Goal: Transaction & Acquisition: Purchase product/service

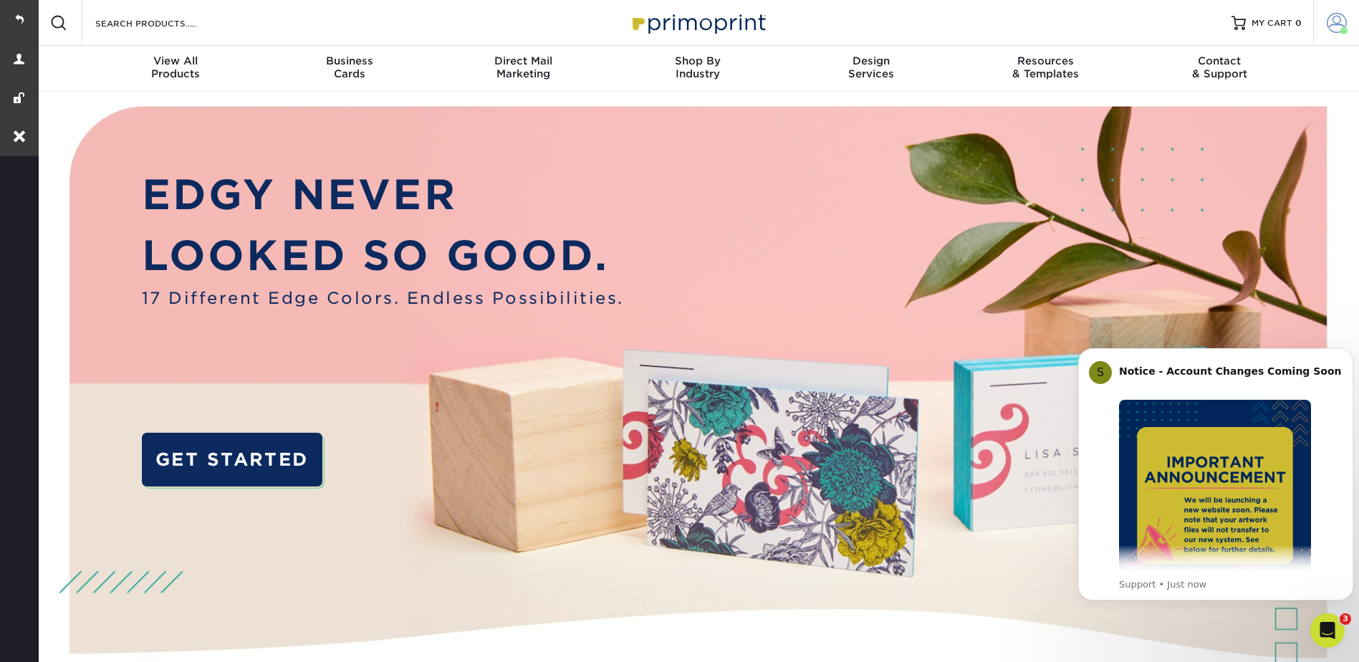
click at [1341, 19] on span at bounding box center [1337, 23] width 20 height 20
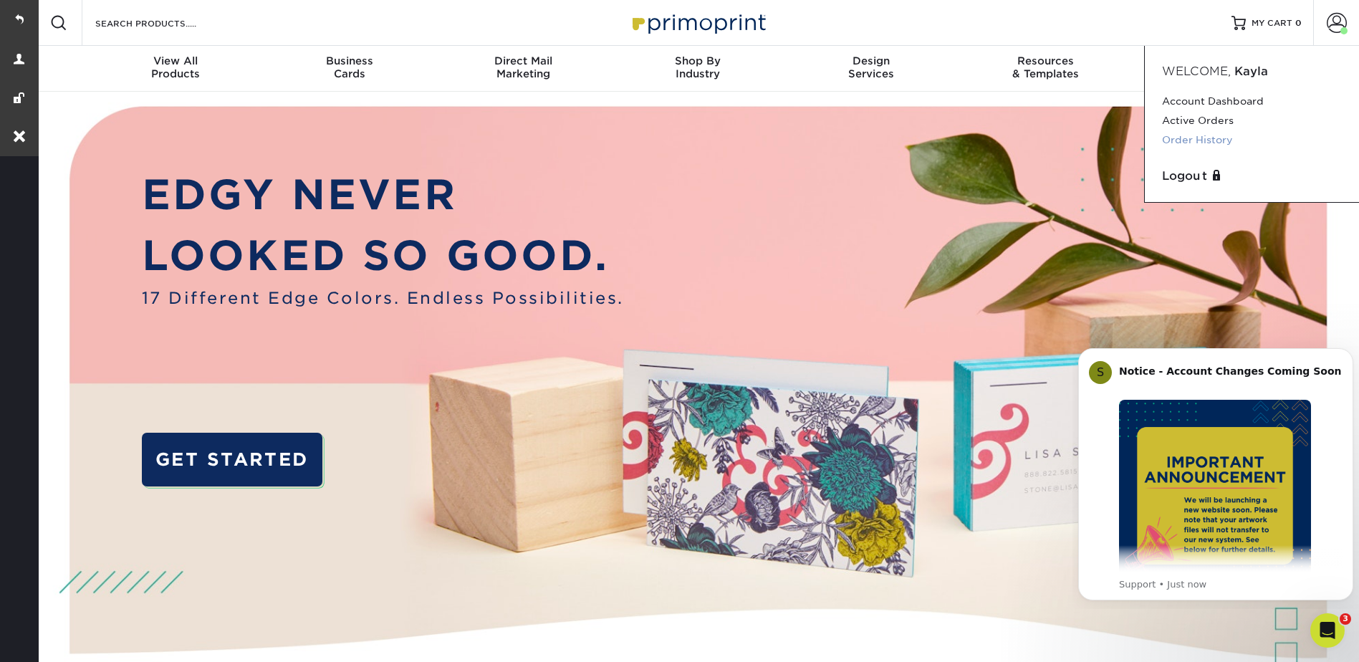
click at [1205, 144] on link "Order History" at bounding box center [1252, 139] width 180 height 19
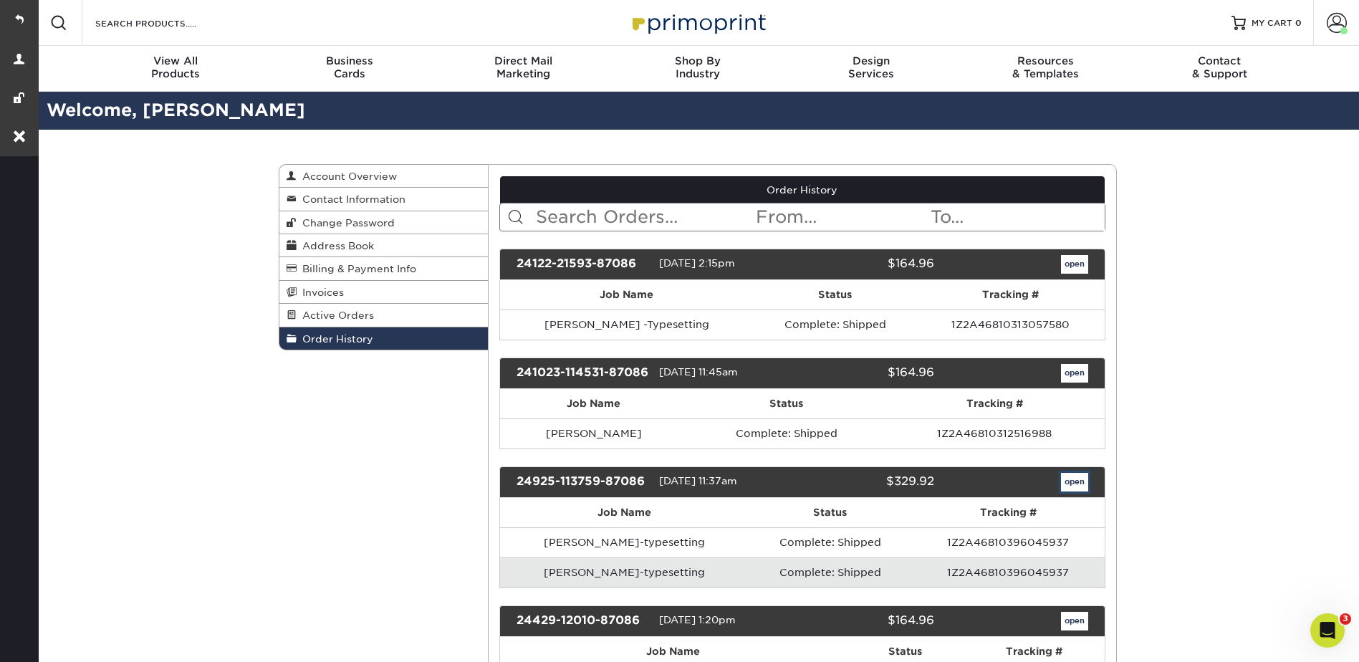
click at [1076, 492] on link "open" at bounding box center [1074, 482] width 27 height 19
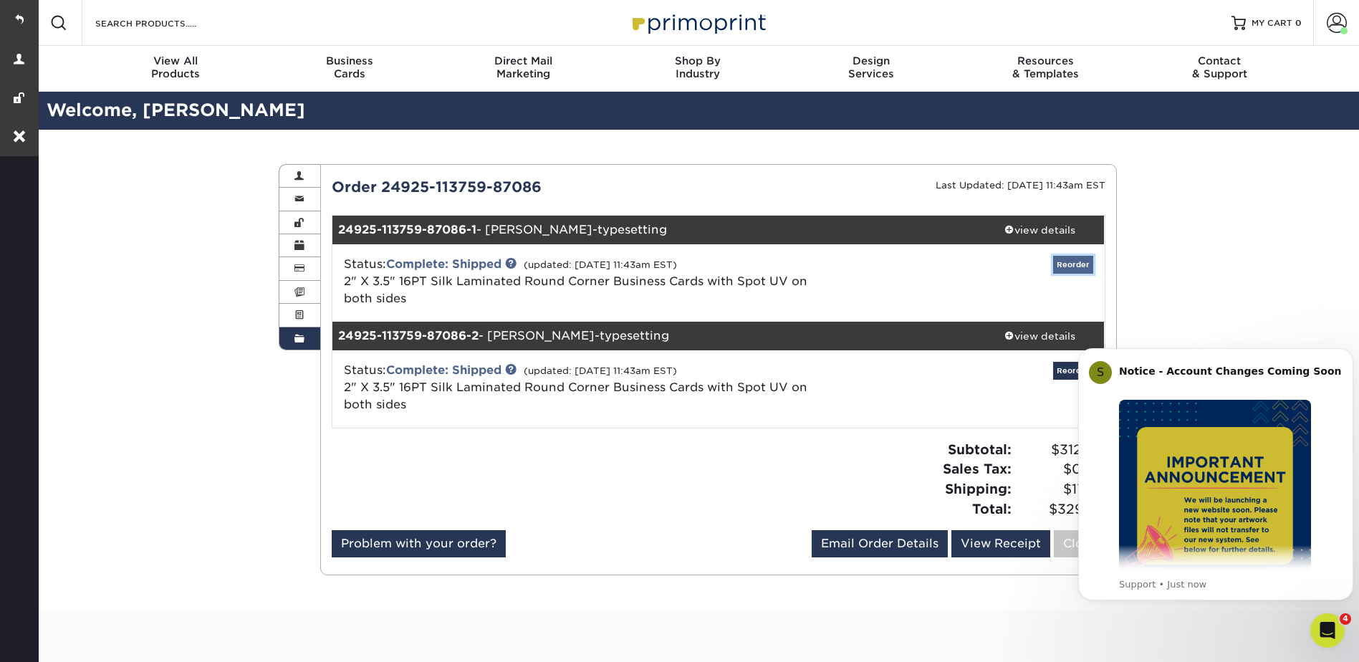
click at [1077, 264] on link "Reorder" at bounding box center [1073, 265] width 40 height 18
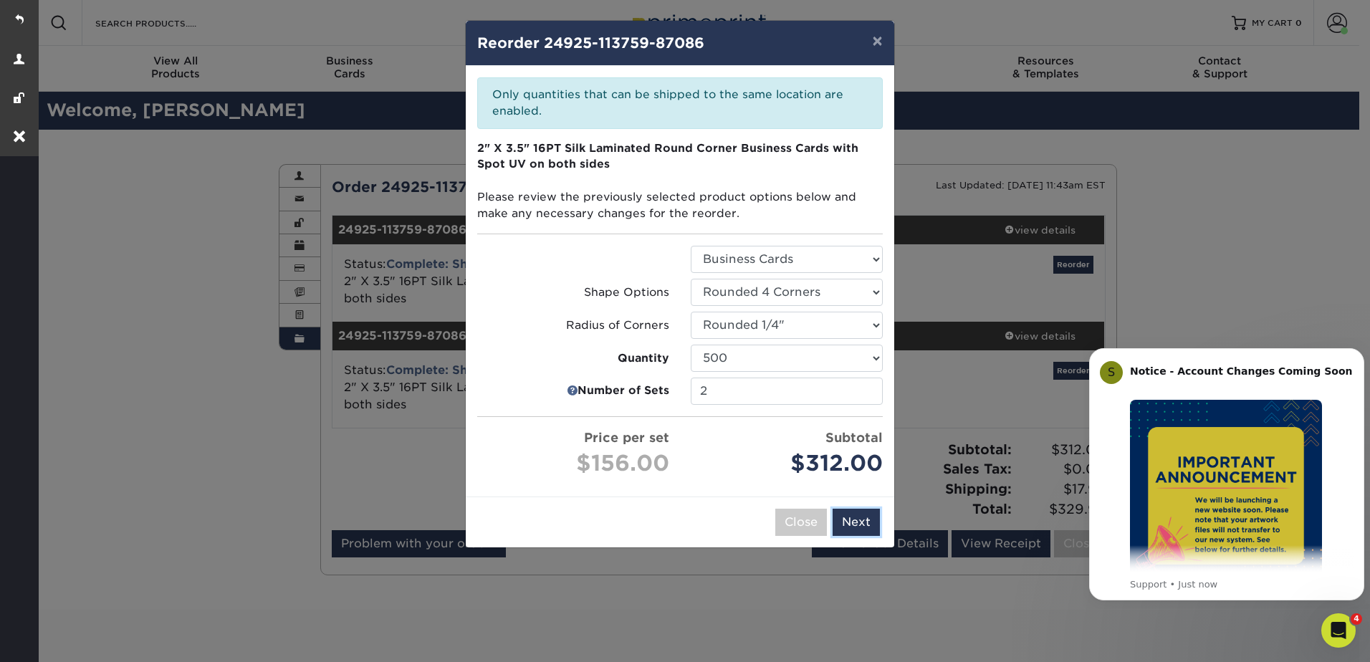
drag, startPoint x: 861, startPoint y: 522, endPoint x: 844, endPoint y: 479, distance: 46.3
click at [858, 482] on div "× Reorder 24925-113759-87086 Please select all options to continue. Only quanti…" at bounding box center [680, 284] width 430 height 528
click at [799, 518] on button "Close" at bounding box center [801, 522] width 52 height 27
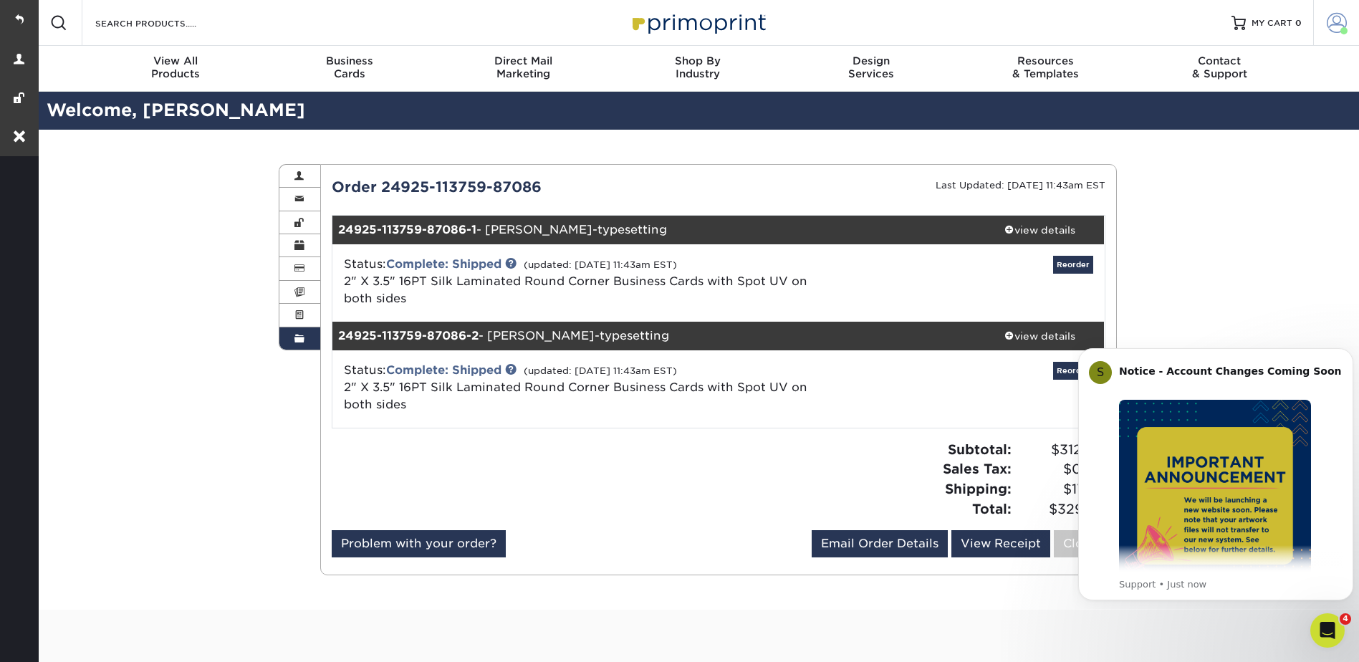
click at [1329, 17] on span at bounding box center [1337, 23] width 20 height 20
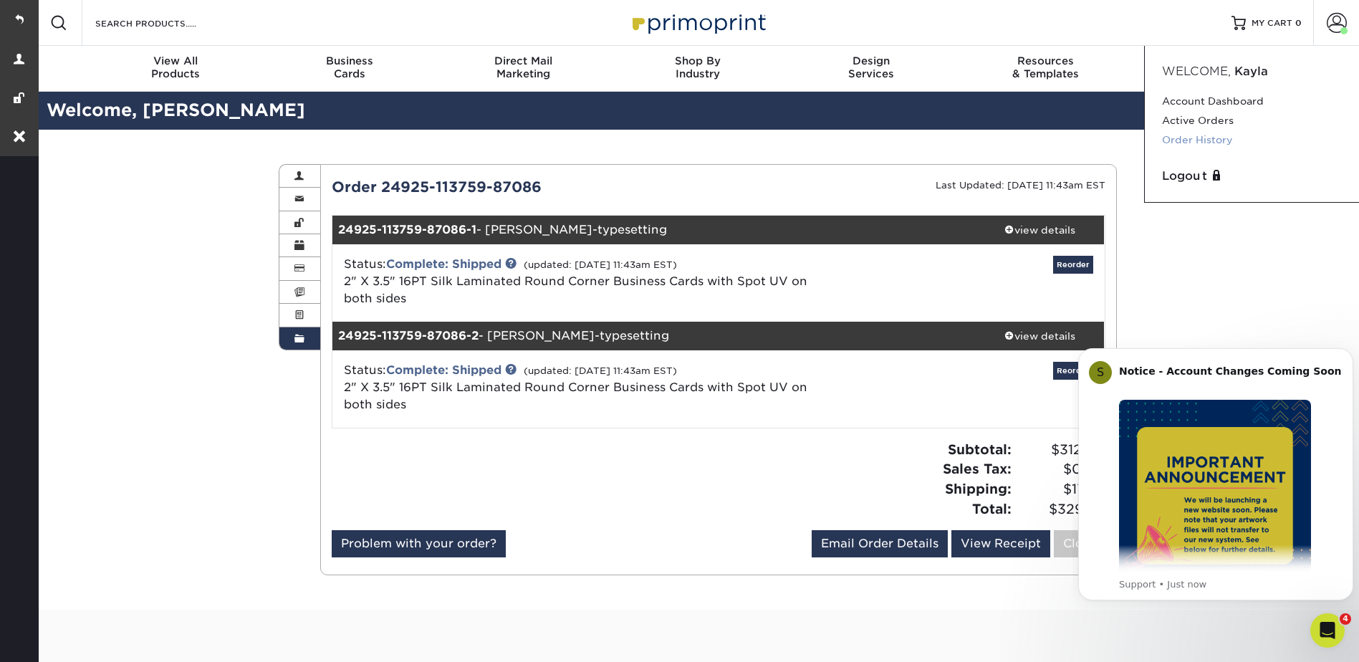
click at [1182, 136] on link "Order History" at bounding box center [1252, 139] width 180 height 19
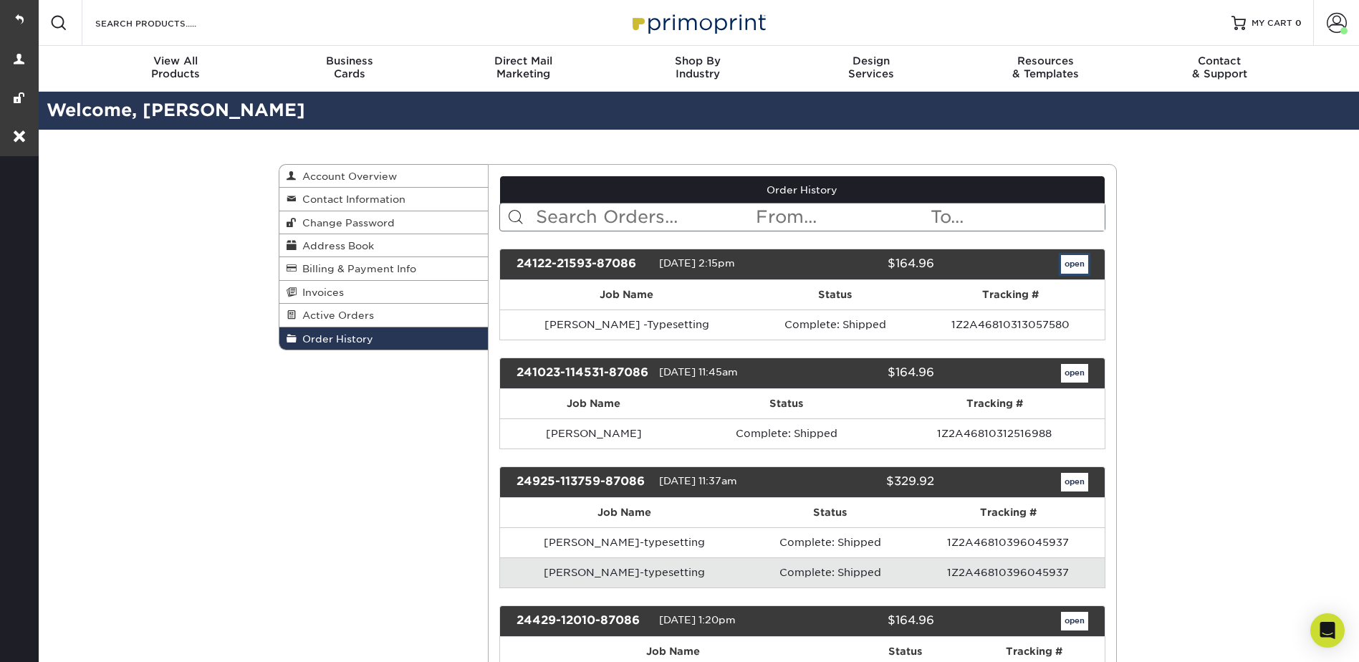
click at [1069, 265] on link "open" at bounding box center [1074, 264] width 27 height 19
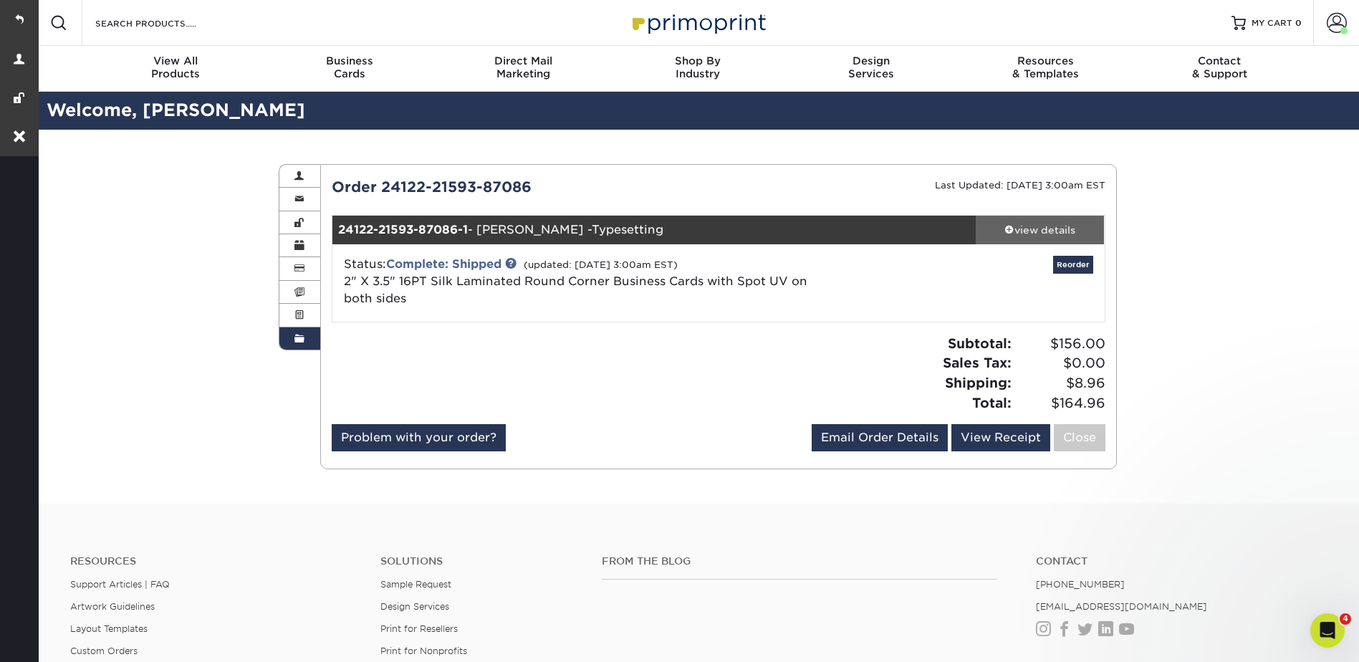
click at [1028, 224] on div "view details" at bounding box center [1040, 230] width 129 height 14
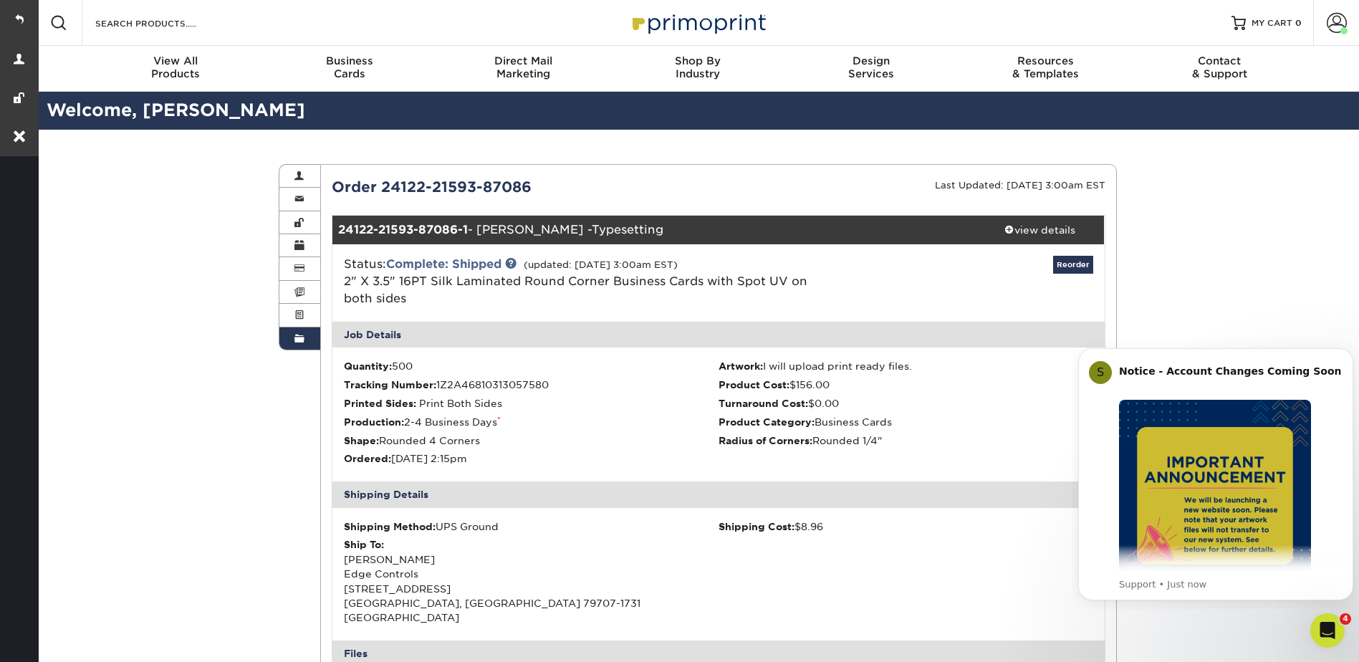
drag, startPoint x: 409, startPoint y: 301, endPoint x: 346, endPoint y: 286, distance: 64.8
click at [346, 286] on div "Status: Complete: Shipped (updated: 12/07/2024 3:00am EST) 2" X 3.5" 16PT Silk …" at bounding box center [590, 282] width 514 height 52
copy span "2" X 3.5" 16PT Silk Laminated Round Corner Business Cards with Spot UV on both …"
click at [338, 42] on div "Resources Menu Search Products Account Welcome, Kayla Account Dashboard Active …" at bounding box center [698, 23] width 1324 height 46
click at [341, 54] on link "Business Cards" at bounding box center [349, 69] width 174 height 46
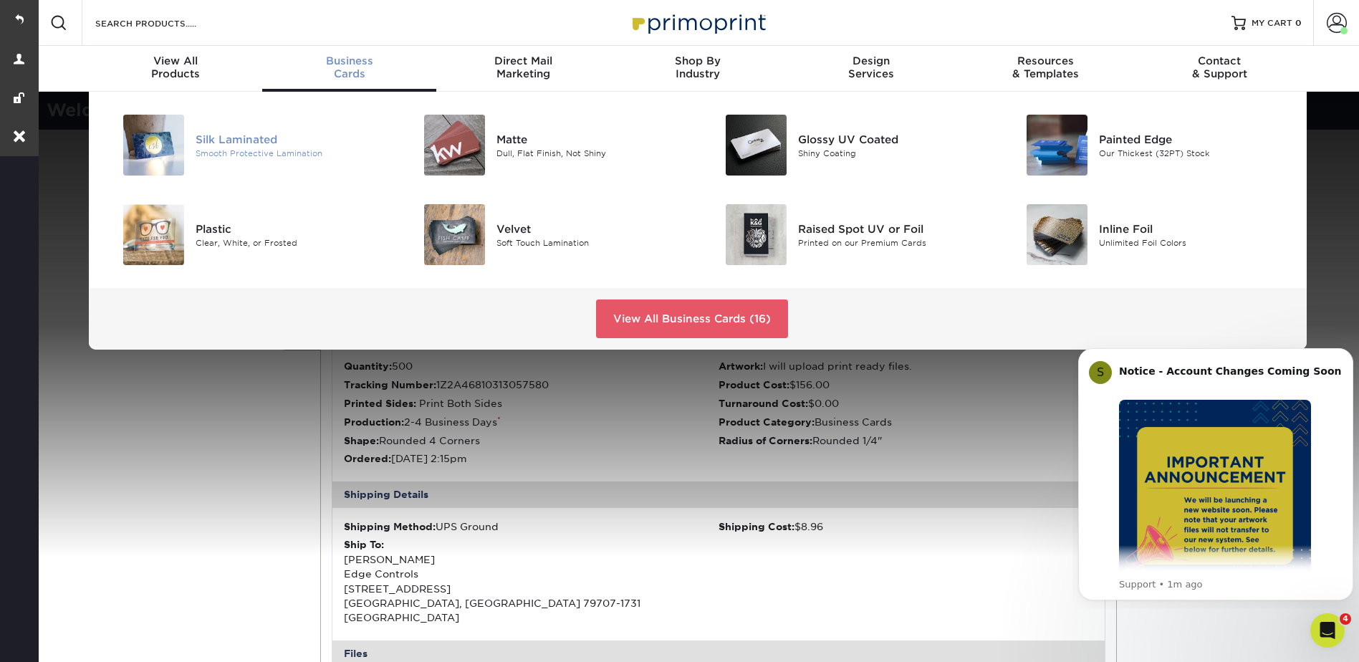
click at [215, 138] on div "Silk Laminated" at bounding box center [291, 139] width 190 height 16
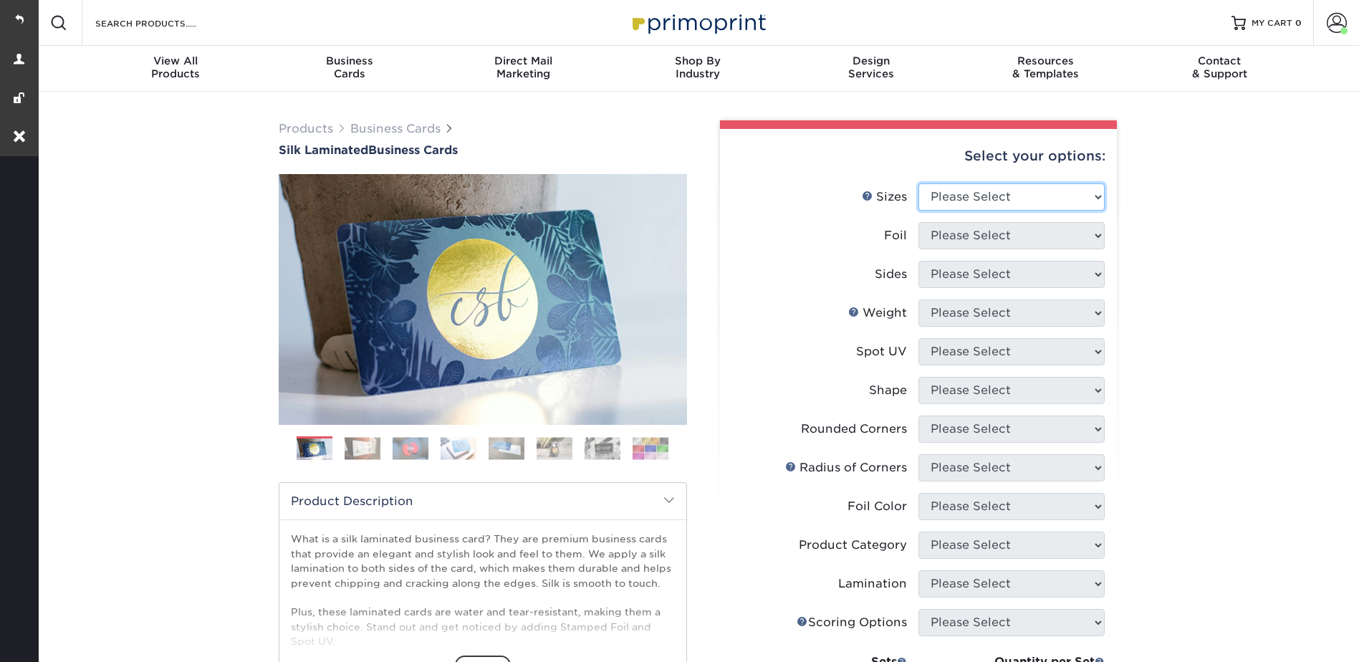
click at [1011, 195] on select "Please Select 1.5" x 3.5" - Mini 1.75" x 3.5" - Mini 2" x 2" - Square 2" x 3" -…" at bounding box center [1012, 196] width 186 height 27
select select "2.00x3.50"
click at [919, 183] on select "Please Select 1.5" x 3.5" - Mini 1.75" x 3.5" - Mini 2" x 2" - Square 2" x 3" -…" at bounding box center [1012, 196] width 186 height 27
drag, startPoint x: 975, startPoint y: 229, endPoint x: 974, endPoint y: 239, distance: 10.1
click at [975, 229] on select "Please Select Yes No" at bounding box center [1012, 235] width 186 height 27
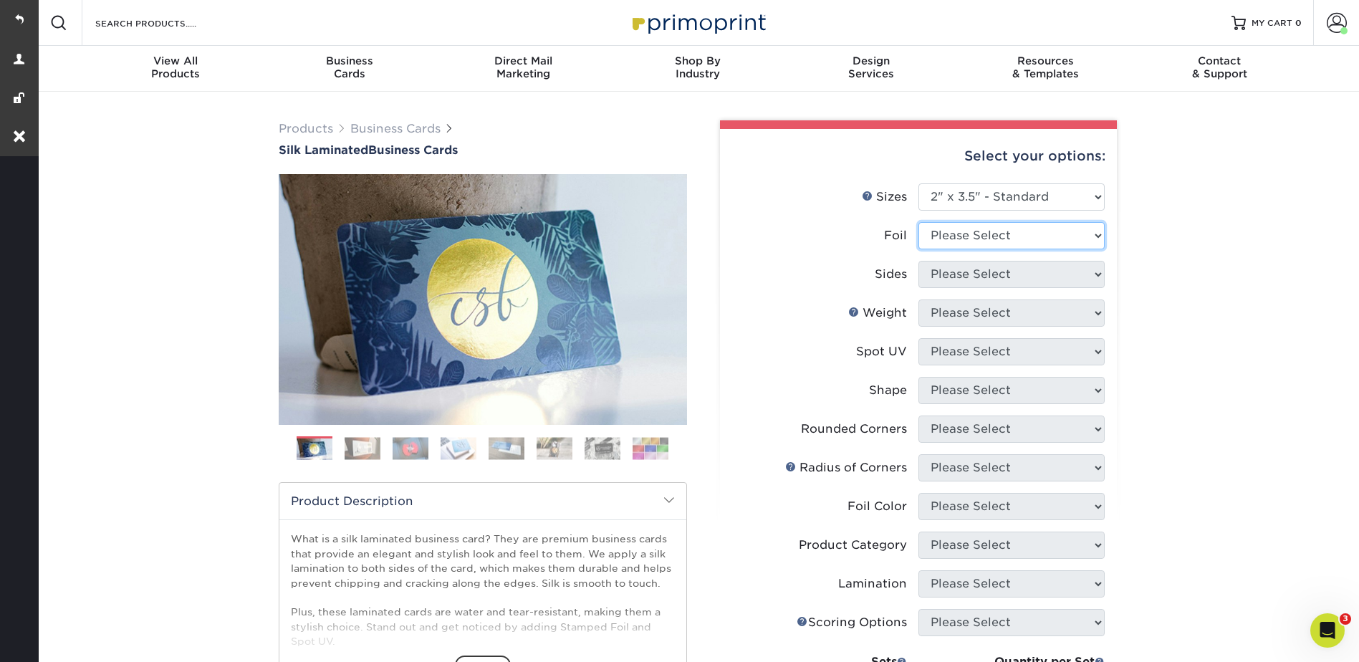
select select "0"
click at [919, 222] on select "Please Select Yes No" at bounding box center [1012, 235] width 186 height 27
click at [967, 282] on select "Please Select Print Both Sides Print Front Only" at bounding box center [1012, 274] width 186 height 27
select select "13abbda7-1d64-4f25-8bb2-c179b224825d"
click at [919, 261] on select "Please Select Print Both Sides Print Front Only" at bounding box center [1012, 274] width 186 height 27
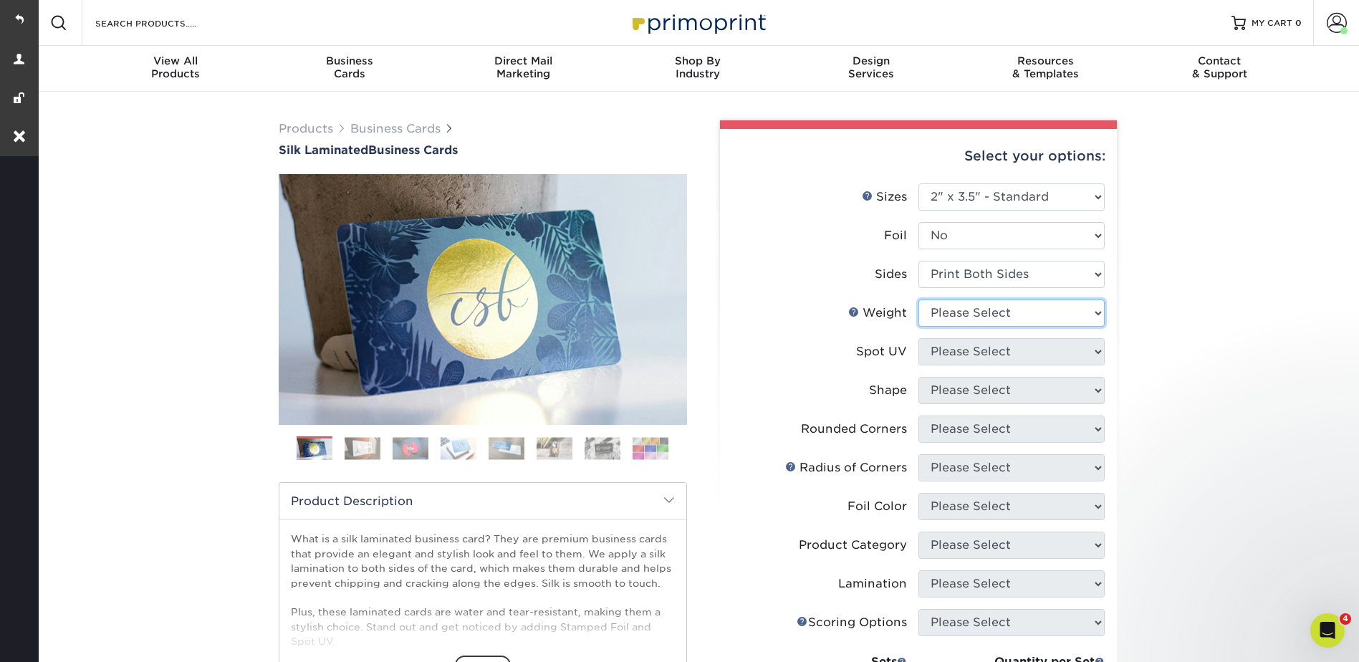
drag, startPoint x: 965, startPoint y: 305, endPoint x: 965, endPoint y: 329, distance: 23.7
click at [965, 305] on select "Please Select 16PT" at bounding box center [1012, 313] width 186 height 27
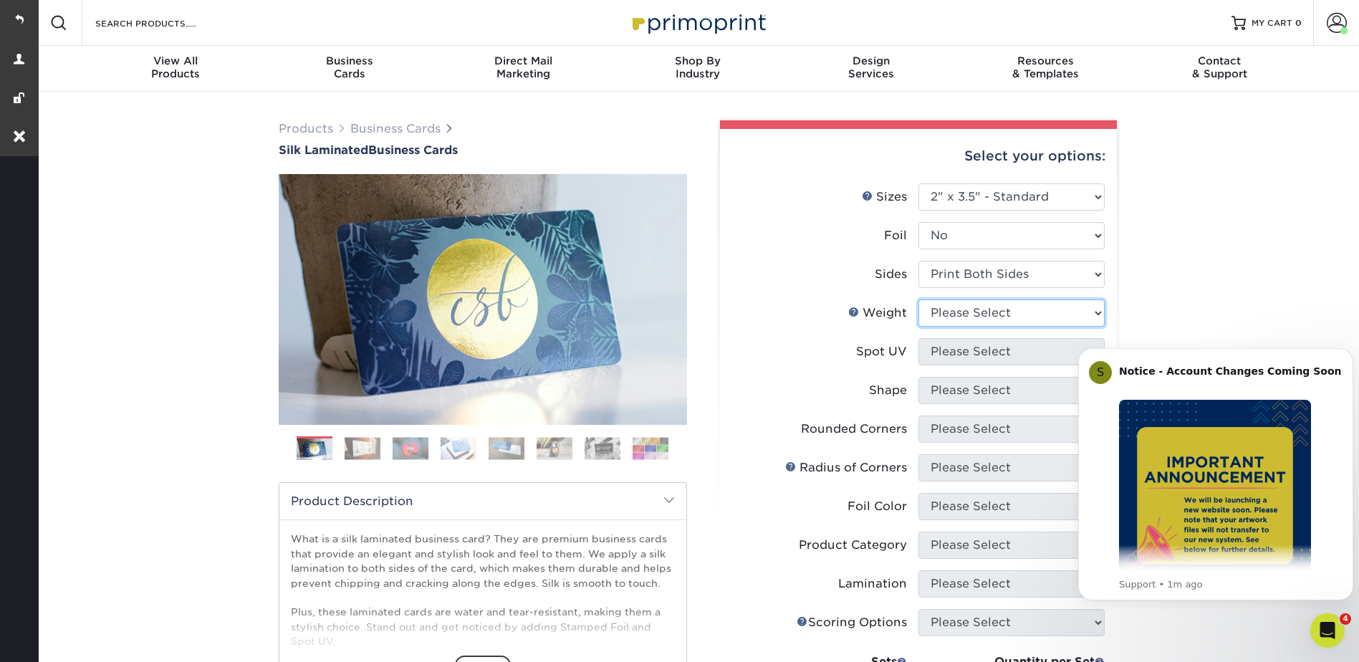
select select "16PT"
click at [919, 300] on select "Please Select 16PT" at bounding box center [1012, 313] width 186 height 27
drag, startPoint x: 952, startPoint y: 353, endPoint x: 950, endPoint y: 366, distance: 13.8
click at [952, 353] on select "Please Select No Spot UV Front and Back (Both Sides) Front Only Back Only" at bounding box center [1012, 351] width 186 height 27
select select "3"
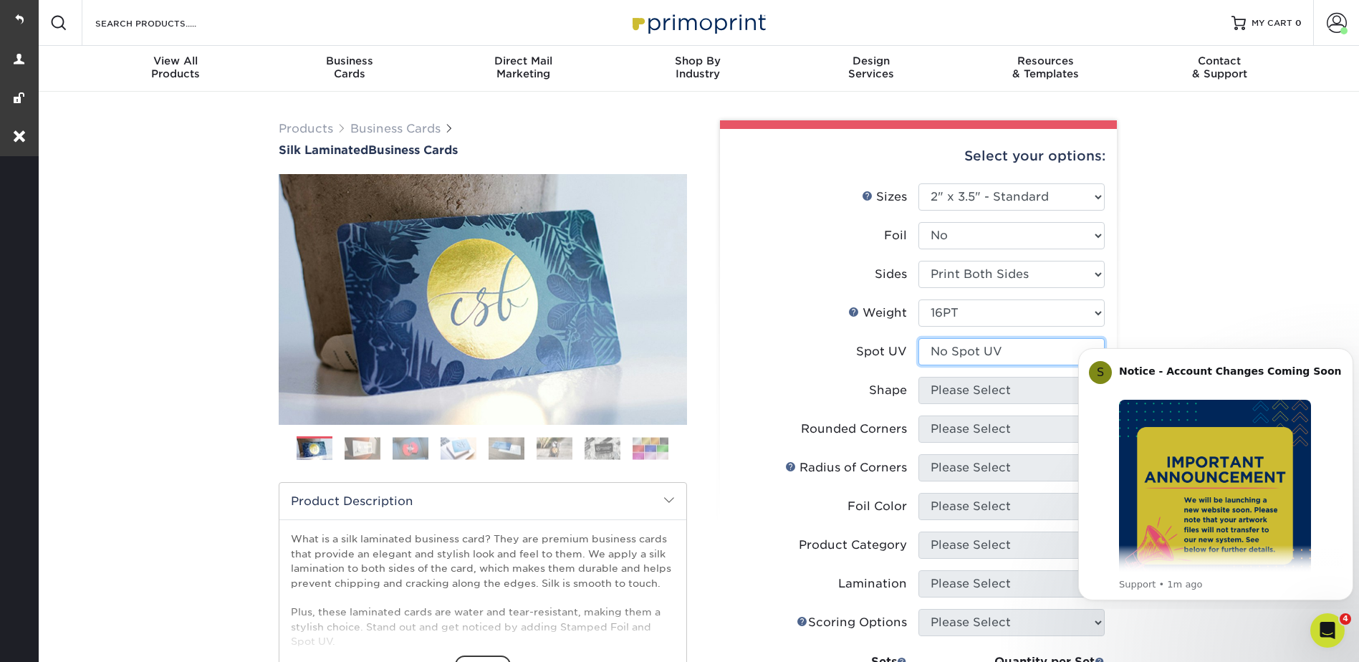
click at [919, 338] on select "Please Select No Spot UV Front and Back (Both Sides) Front Only Back Only" at bounding box center [1012, 351] width 186 height 27
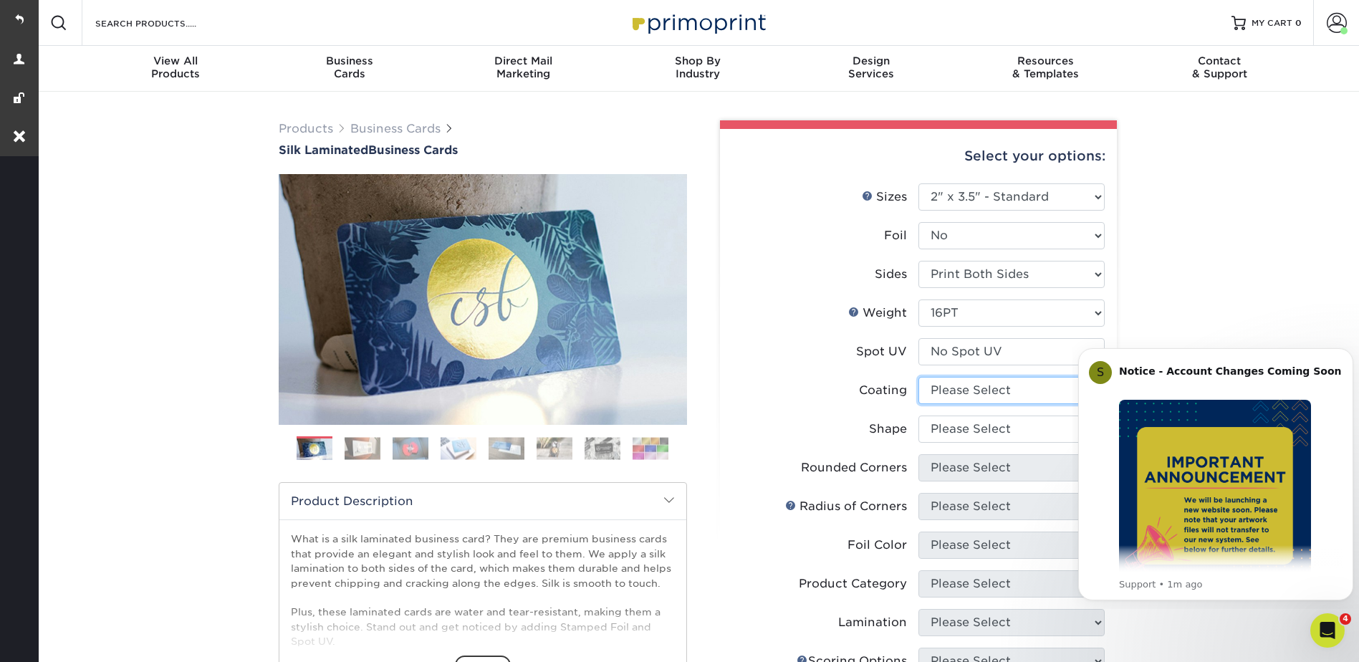
click at [944, 391] on select at bounding box center [1012, 390] width 186 height 27
select select "3e7618de-abca-4bda-9f97-8b9129e913d8"
click at [919, 377] on select at bounding box center [1012, 390] width 186 height 27
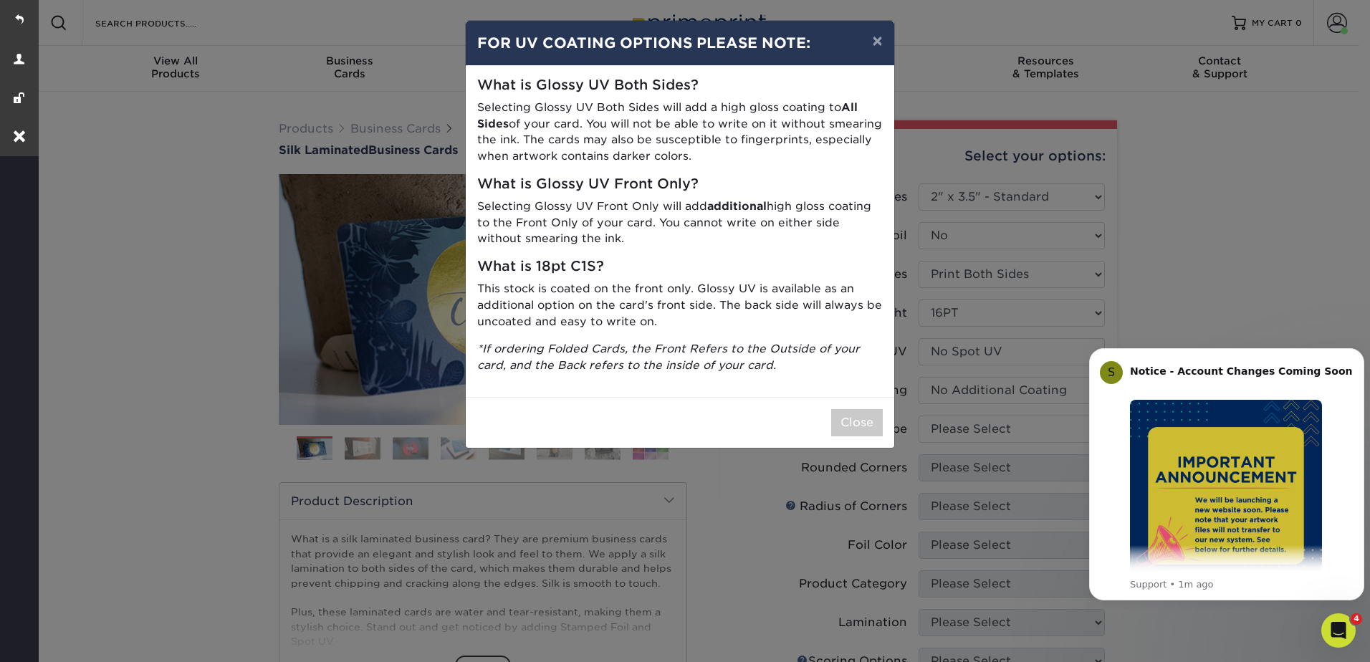
click at [937, 434] on div "× FOR UV COATING OPTIONS PLEASE NOTE: What is Glossy UV Both Sides? Selecting G…" at bounding box center [685, 331] width 1370 height 662
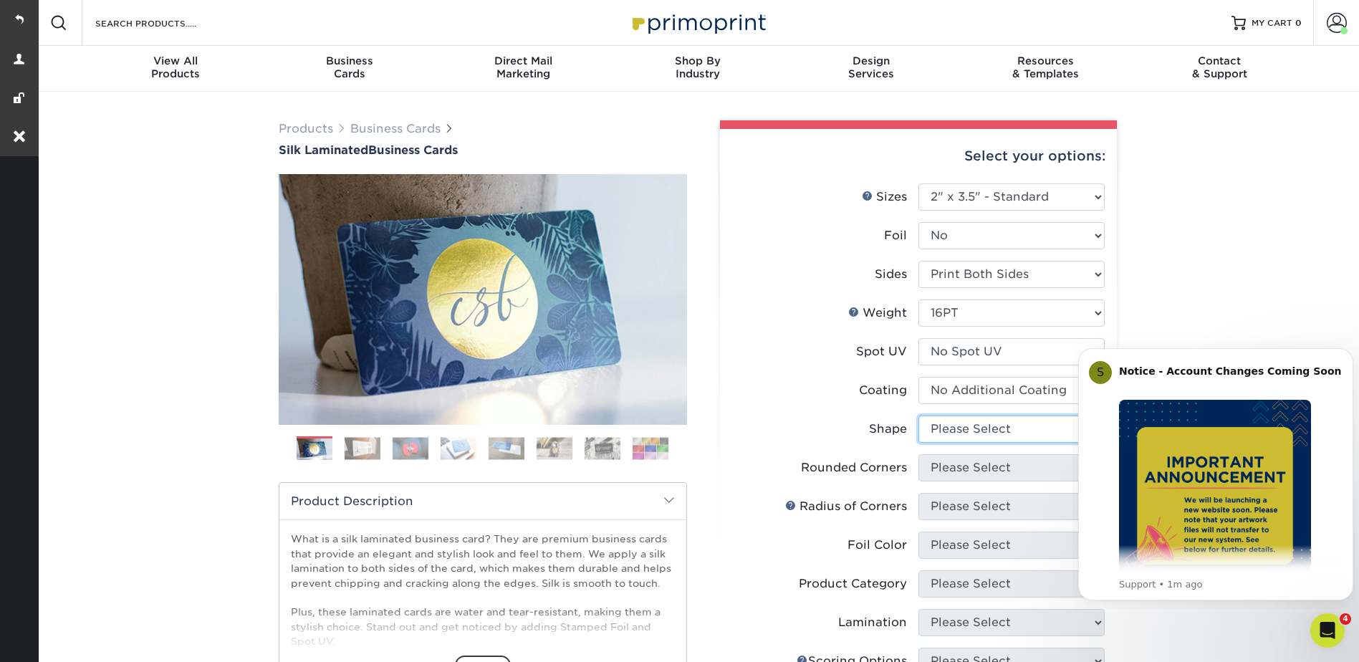
drag, startPoint x: 947, startPoint y: 427, endPoint x: 949, endPoint y: 439, distance: 11.7
click at [947, 427] on select "Please Select Standard Oval" at bounding box center [1012, 429] width 186 height 27
select select "standard"
click at [919, 416] on select "Please Select Standard Oval" at bounding box center [1012, 429] width 186 height 27
click at [945, 467] on select "Please Select Yes - Round 2 Corners Yes - Round 4 Corners No" at bounding box center [1012, 467] width 186 height 27
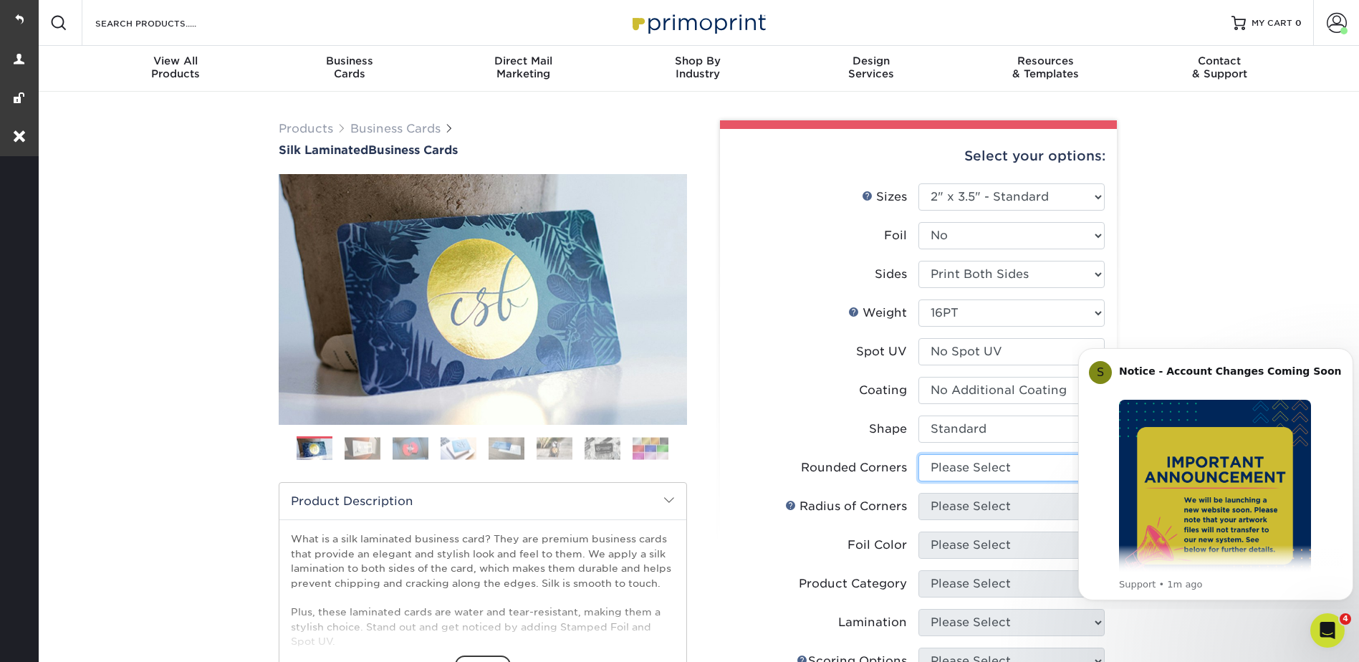
select select "7672df9e-0e0a-464d-8e1f-920c575e4da3"
click at [919, 454] on select "Please Select Yes - Round 2 Corners Yes - Round 4 Corners No" at bounding box center [1012, 467] width 186 height 27
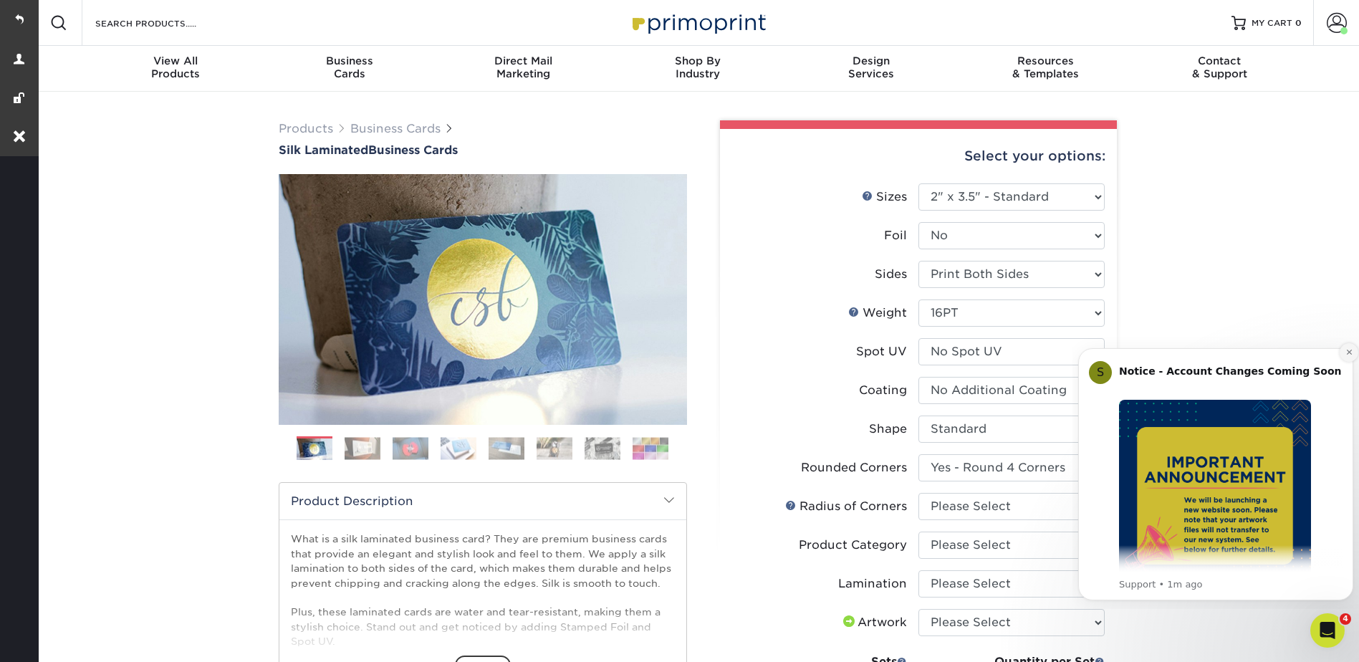
click at [1344, 350] on button "Dismiss notification" at bounding box center [1349, 352] width 19 height 19
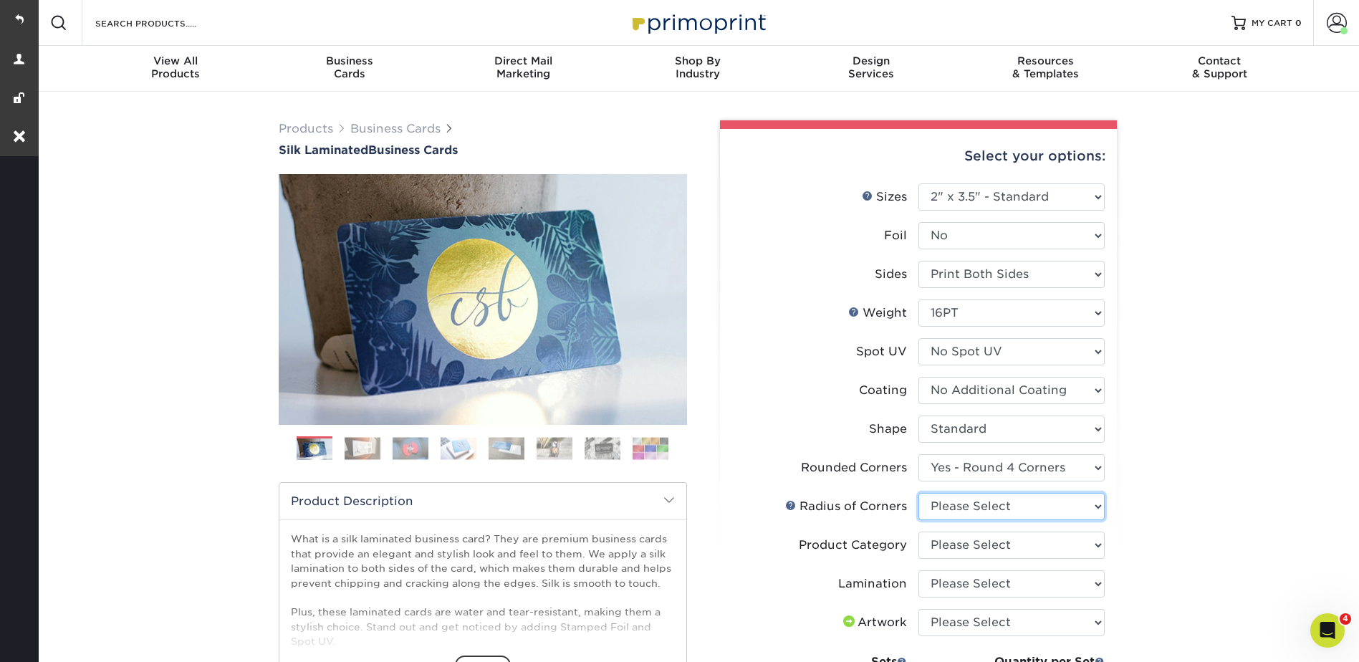
click at [955, 504] on select "Please Select Rounded 1/8" Rounded 1/4"" at bounding box center [1012, 506] width 186 height 27
select select "479fbfe7-6a0c-4895-8c9a-81739b7486c9"
click at [919, 493] on select "Please Select Rounded 1/8" Rounded 1/4"" at bounding box center [1012, 506] width 186 height 27
click at [944, 549] on select "Please Select Business Cards" at bounding box center [1012, 545] width 186 height 27
select select "3b5148f1-0588-4f88-a218-97bcfdce65c1"
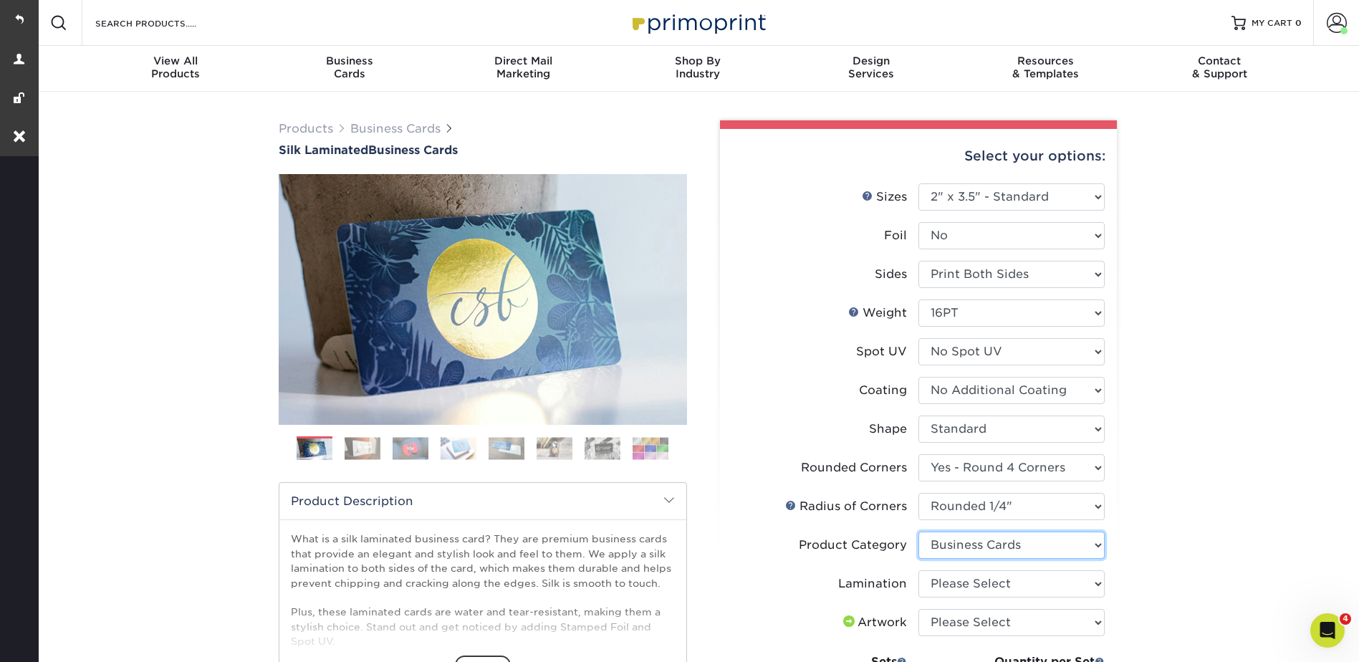
click at [919, 532] on select "Please Select Business Cards" at bounding box center [1012, 545] width 186 height 27
click at [938, 576] on select "Please Select Silk" at bounding box center [1012, 583] width 186 height 27
select select "ccacb42f-45f7-42d3-bbd3-7c8421cf37f0"
click at [919, 570] on select "Please Select Silk" at bounding box center [1012, 583] width 186 height 27
click at [941, 619] on select "Please Select I will upload files I need a design - $100" at bounding box center [1012, 622] width 186 height 27
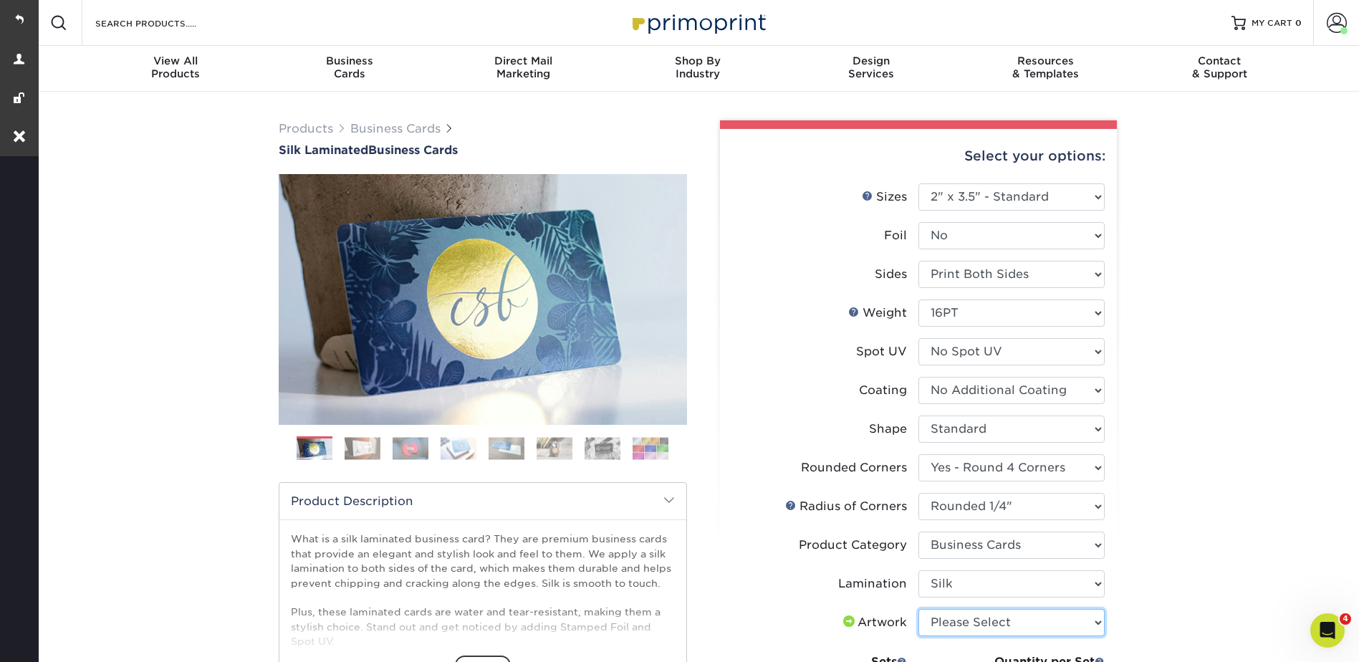
select select "upload"
click at [919, 609] on select "Please Select I will upload files I need a design - $100" at bounding box center [1012, 622] width 186 height 27
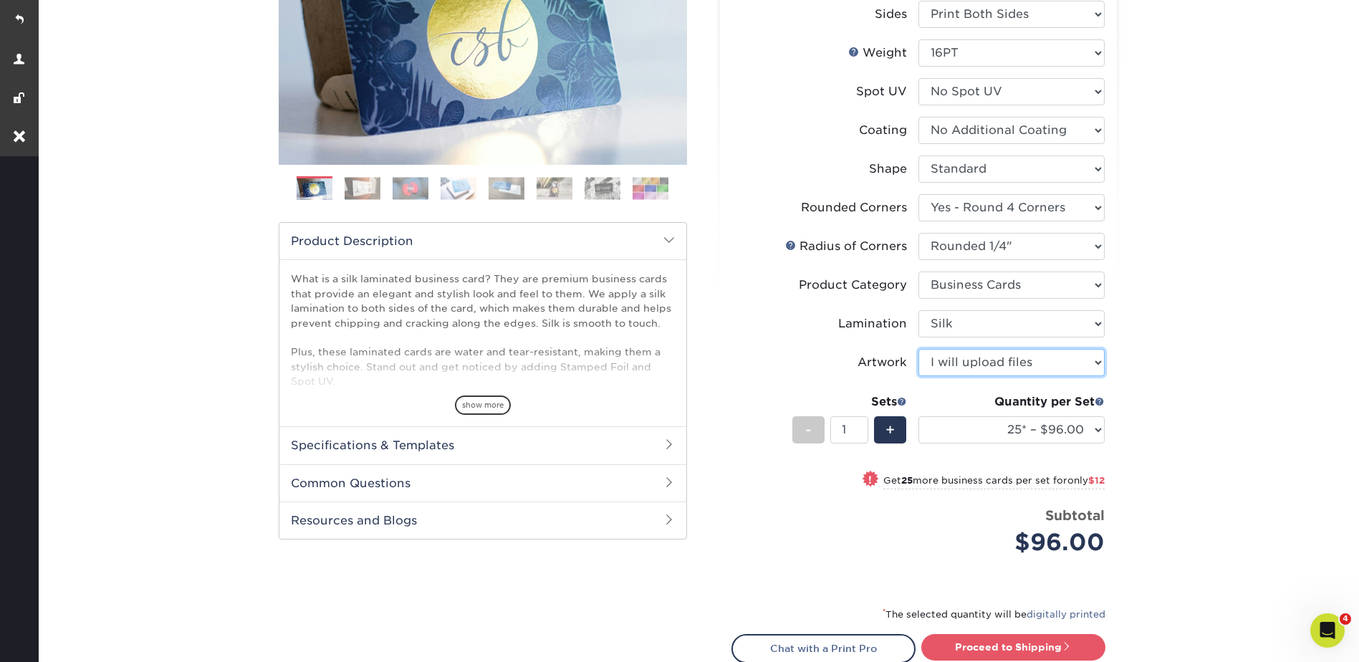
scroll to position [502, 0]
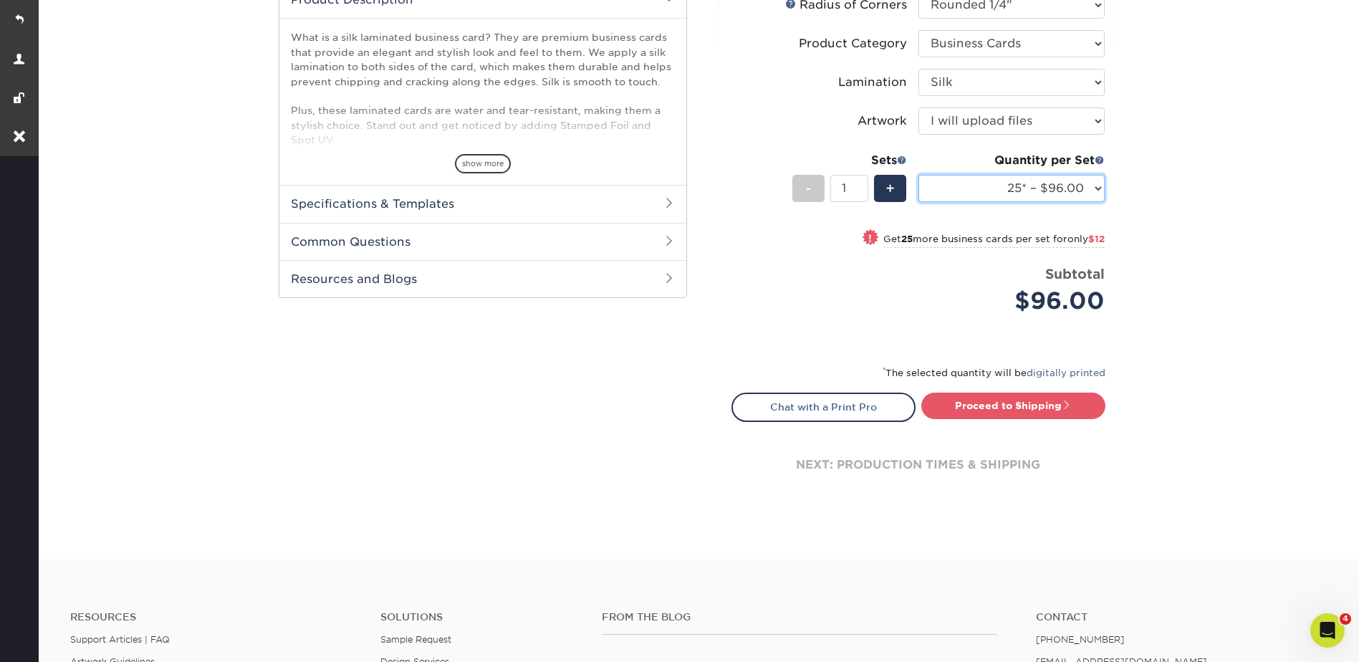
click at [1028, 191] on select "25* – $96.00 50* – $108.00 75* – $120.00 100* – $128.00 250* – $136.00 500 – $1…" at bounding box center [1012, 188] width 186 height 27
select select "50* – $108.00"
click at [919, 175] on select "25* – $96.00 50* – $108.00 75* – $120.00 100* – $128.00 250* – $136.00 500 – $1…" at bounding box center [1012, 188] width 186 height 27
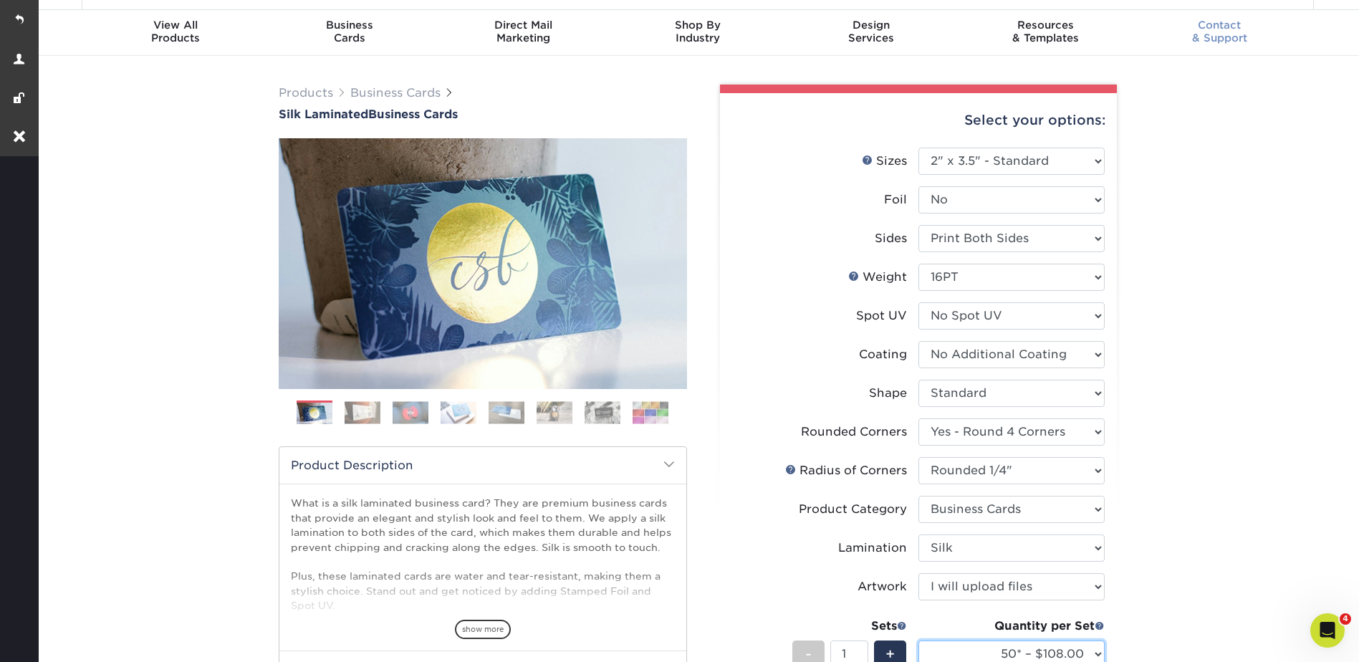
scroll to position [0, 0]
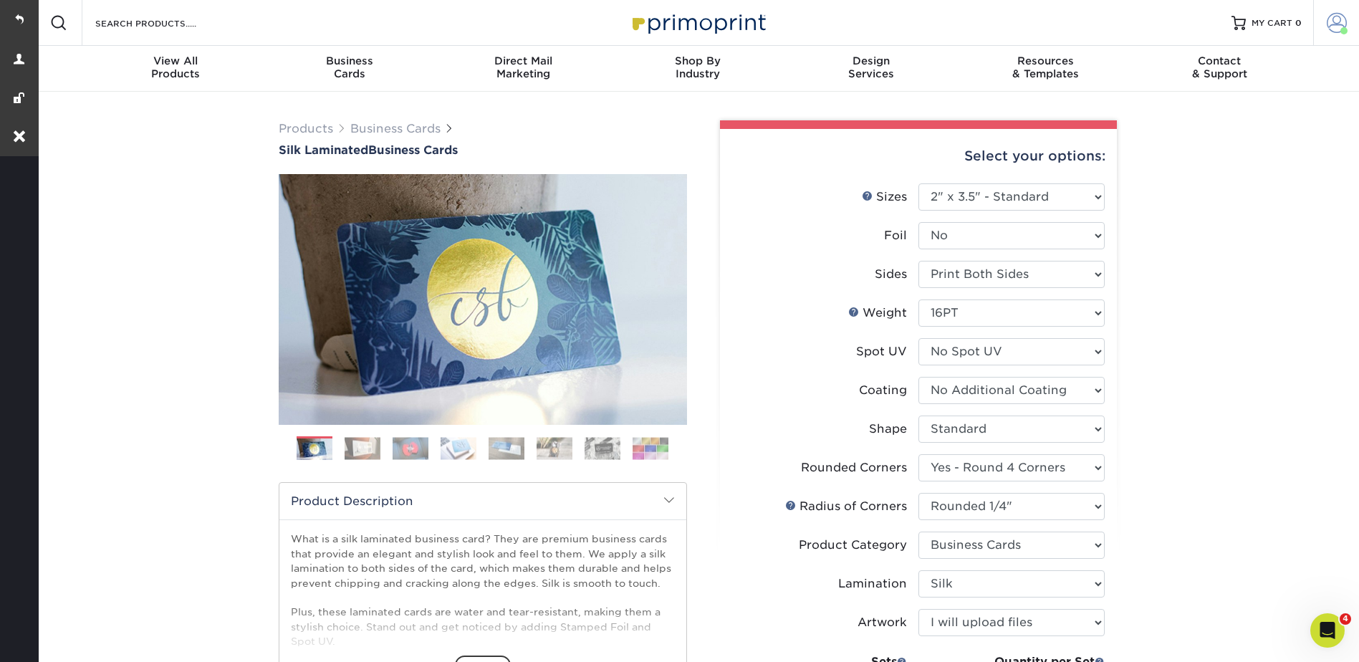
click at [1334, 21] on span at bounding box center [1337, 23] width 20 height 20
click at [1243, 93] on link "Account Dashboard" at bounding box center [1252, 101] width 180 height 19
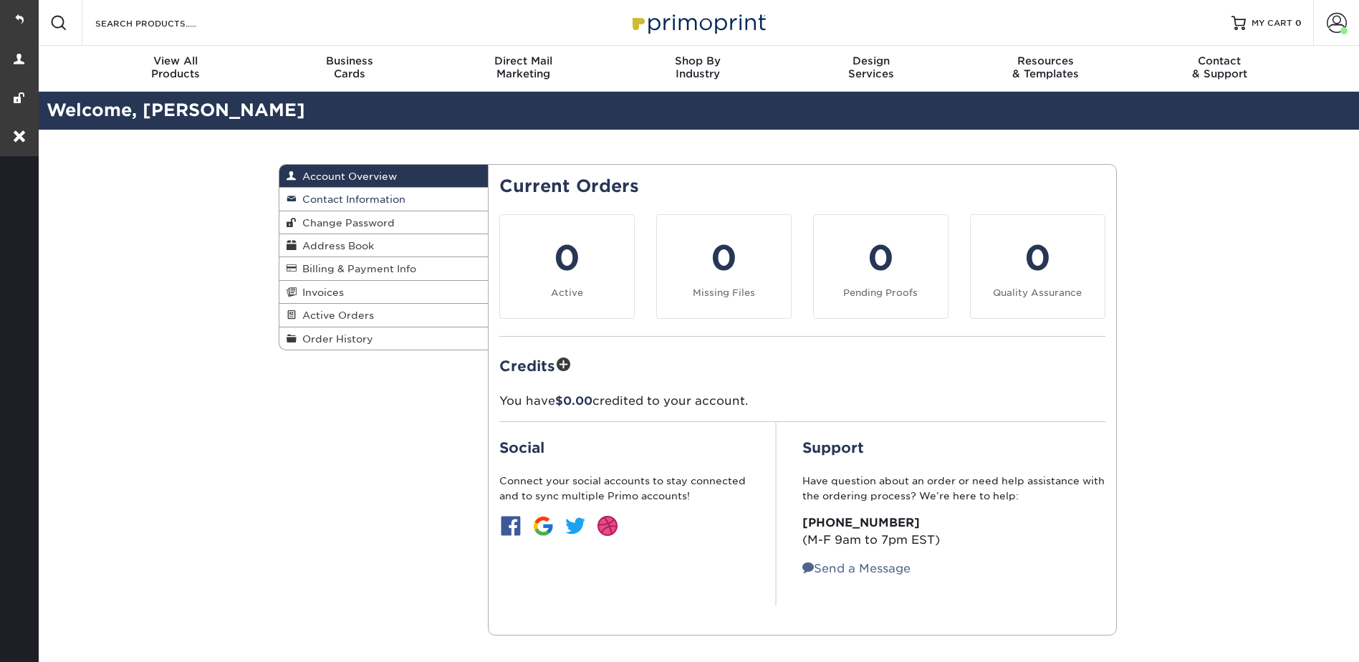
click at [371, 197] on span "Contact Information" at bounding box center [351, 198] width 109 height 11
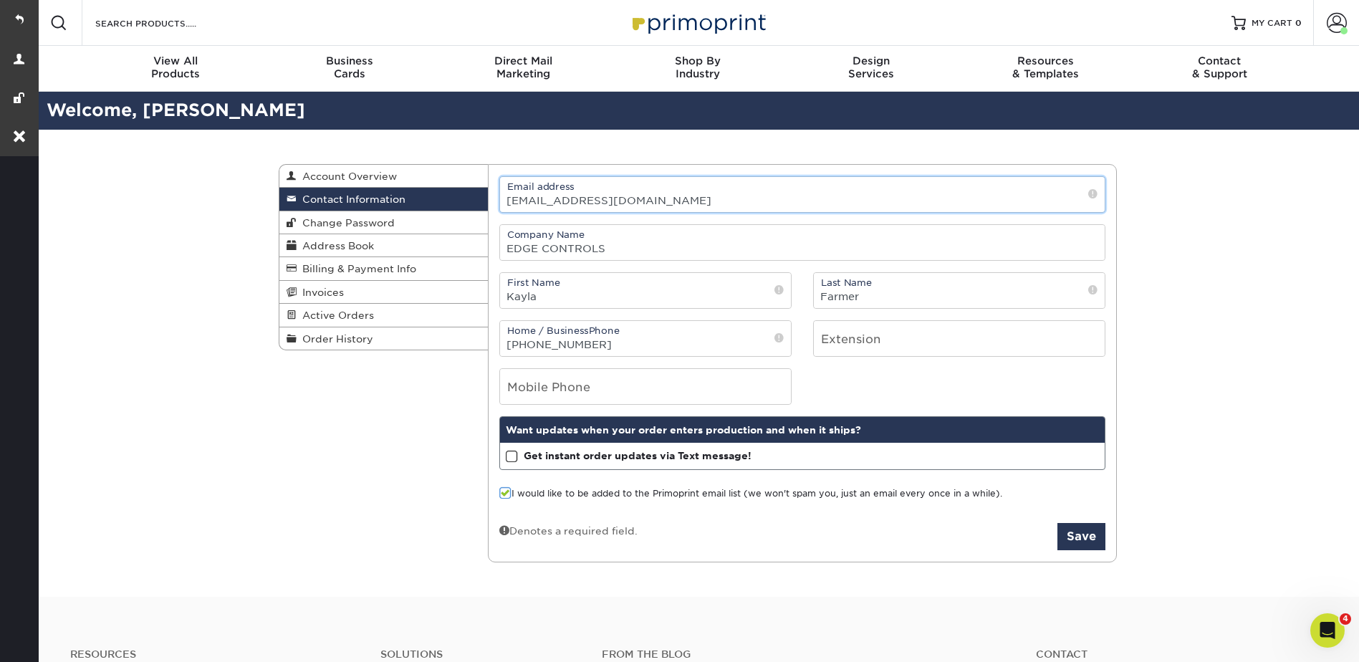
drag, startPoint x: 661, startPoint y: 200, endPoint x: 441, endPoint y: 32, distance: 277.2
click at [501, 192] on input "[EMAIL_ADDRESS][DOMAIN_NAME]" at bounding box center [802, 194] width 605 height 35
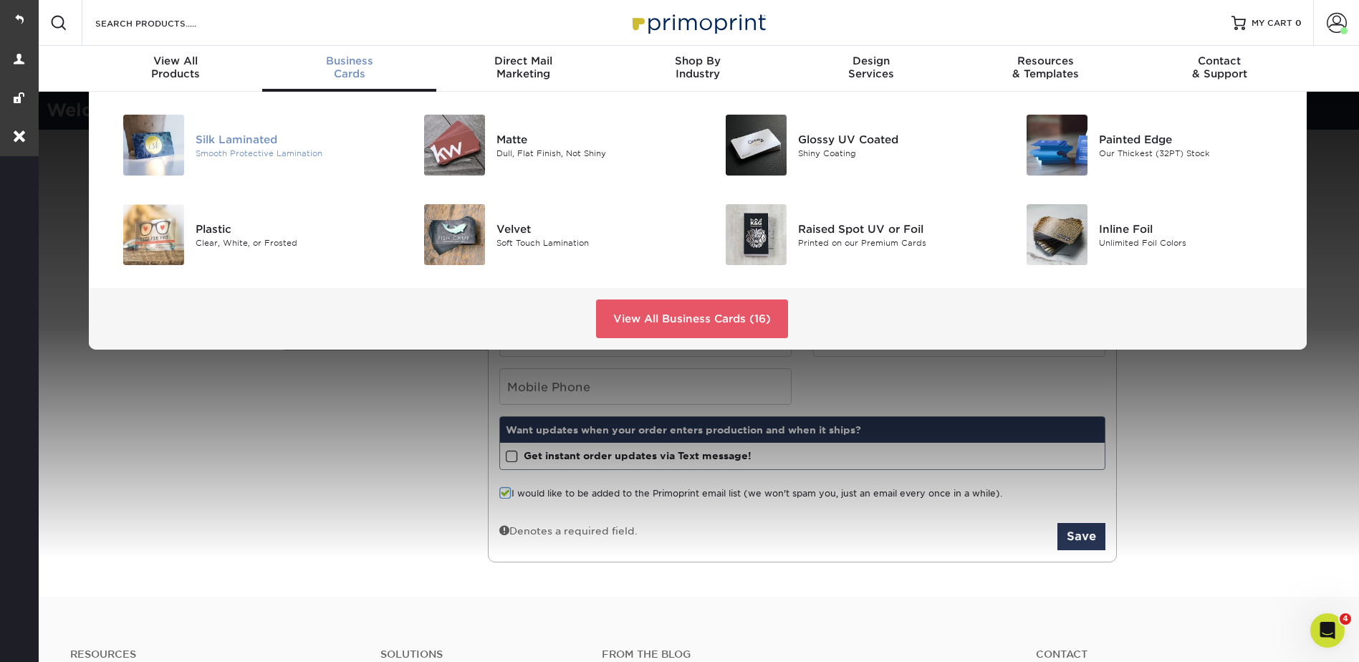
click at [244, 153] on div "Smooth Protective Lamination" at bounding box center [291, 153] width 190 height 12
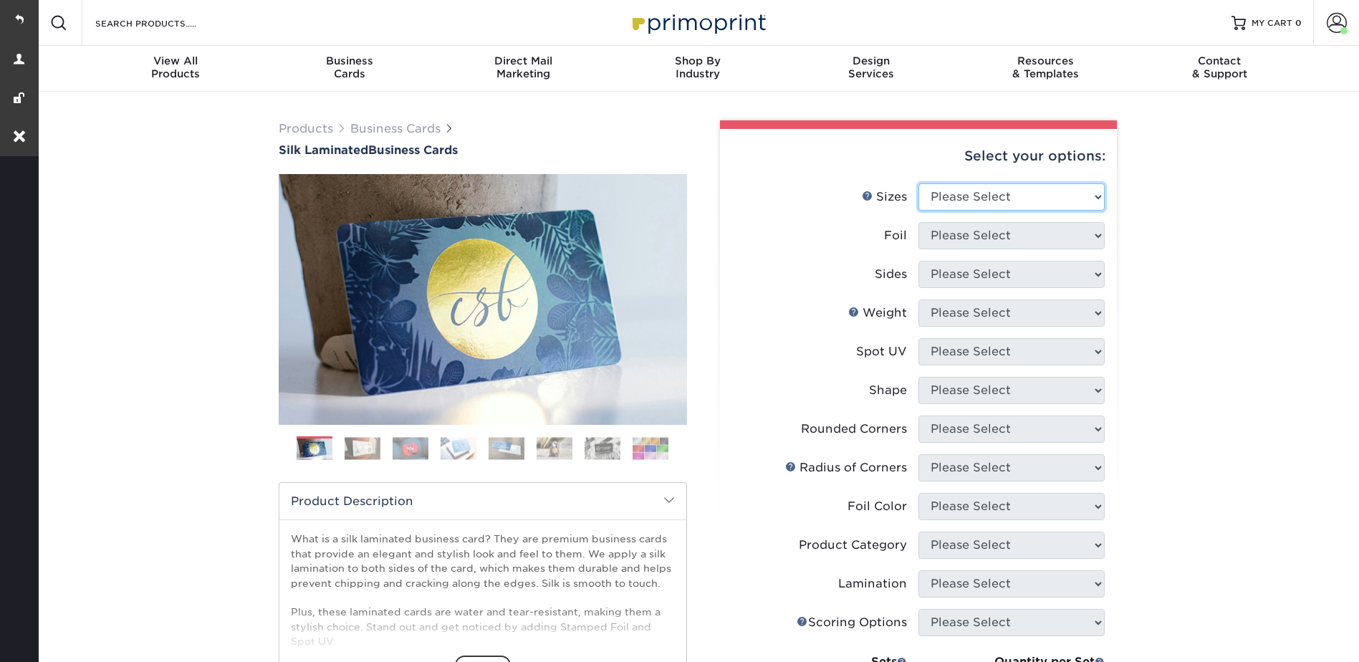
click at [957, 191] on select "Please Select 1.5" x 3.5" - Mini 1.75" x 3.5" - Mini 2" x 2" - Square 2" x 3" -…" at bounding box center [1012, 196] width 186 height 27
select select "2.00x3.50"
click at [919, 183] on select "Please Select 1.5" x 3.5" - Mini 1.75" x 3.5" - Mini 2" x 2" - Square 2" x 3" -…" at bounding box center [1012, 196] width 186 height 27
click at [955, 231] on select "Please Select Yes No" at bounding box center [1012, 235] width 186 height 27
select select "0"
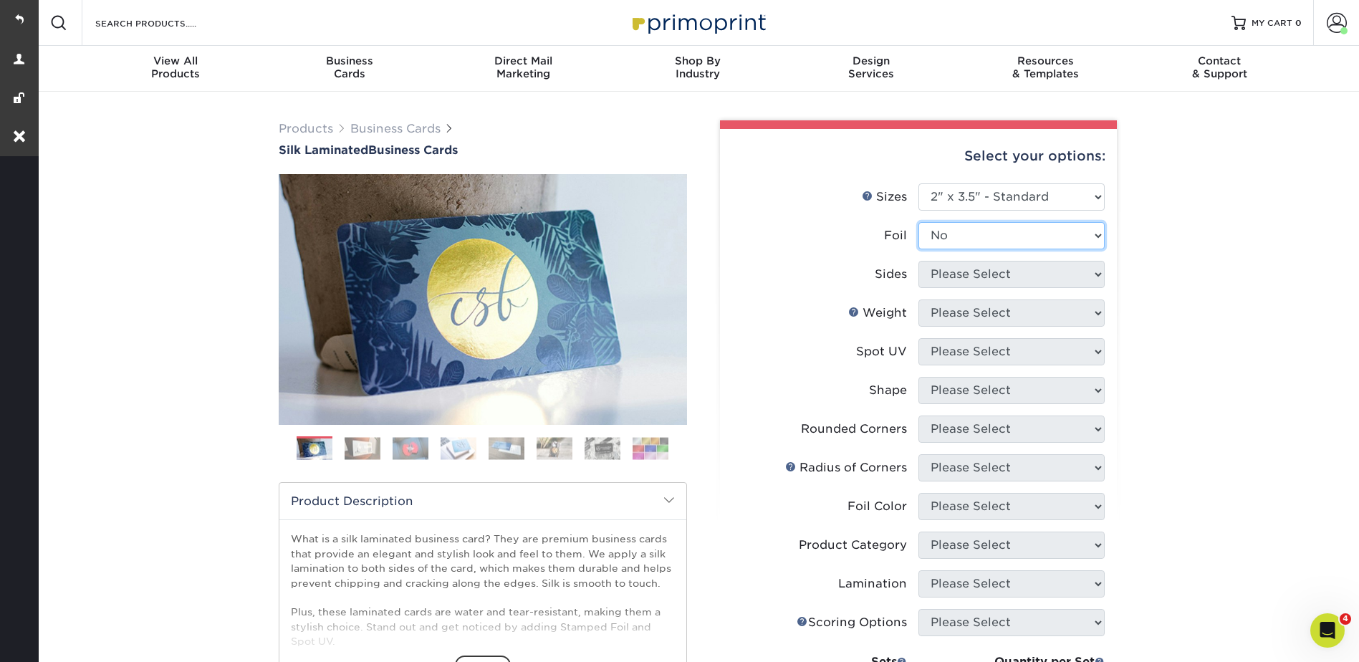
click at [919, 222] on select "Please Select Yes No" at bounding box center [1012, 235] width 186 height 27
click at [959, 277] on select "Please Select Print Both Sides Print Front Only" at bounding box center [1012, 274] width 186 height 27
select select "13abbda7-1d64-4f25-8bb2-c179b224825d"
click at [919, 261] on select "Please Select Print Both Sides Print Front Only" at bounding box center [1012, 274] width 186 height 27
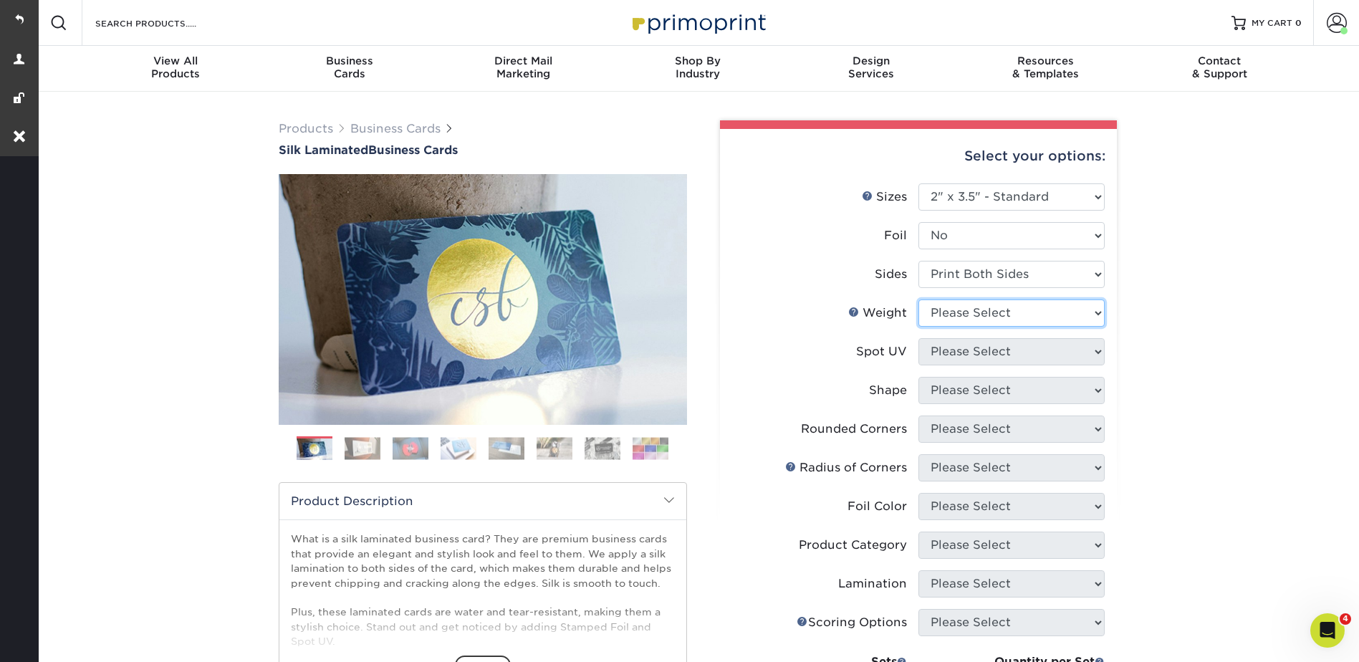
click at [946, 310] on select "Please Select 16PT" at bounding box center [1012, 313] width 186 height 27
select select "16PT"
click at [919, 300] on select "Please Select 16PT" at bounding box center [1012, 313] width 186 height 27
drag, startPoint x: 940, startPoint y: 352, endPoint x: 939, endPoint y: 368, distance: 15.8
click at [940, 352] on select "Please Select No Spot UV Front and Back (Both Sides) Front Only Back Only" at bounding box center [1012, 351] width 186 height 27
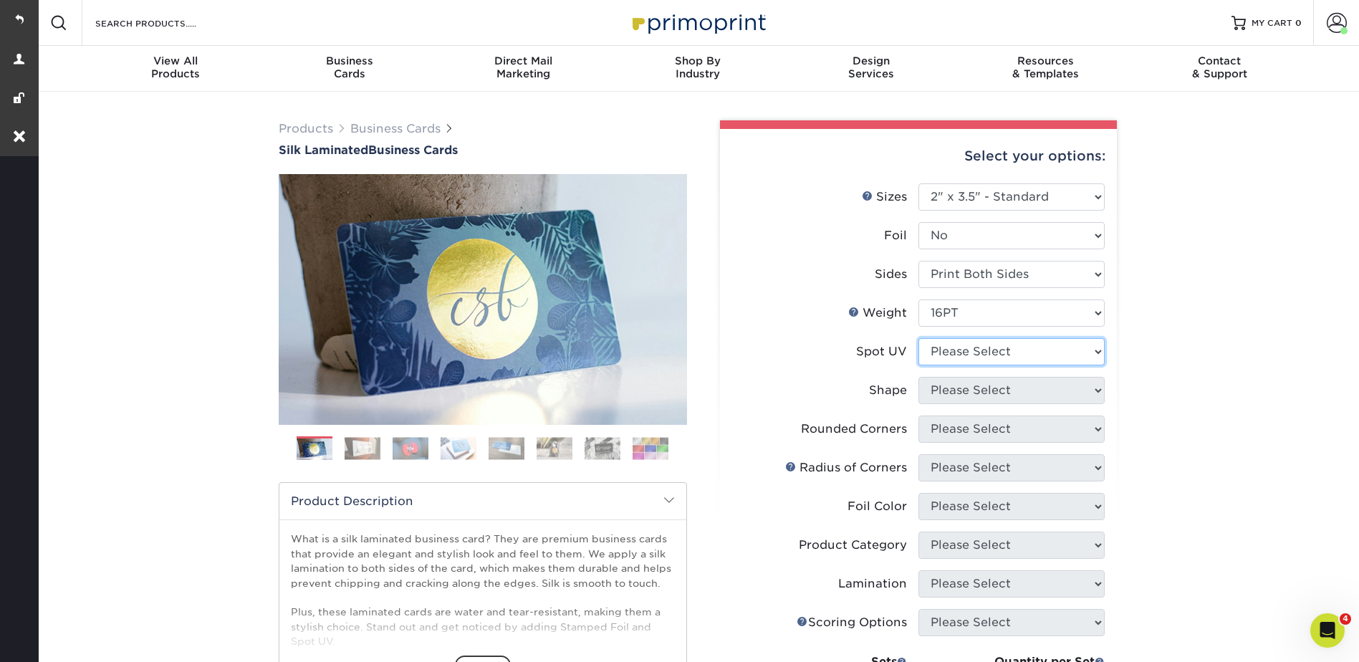
select select "0"
click at [919, 338] on select "Please Select No Spot UV Front and Back (Both Sides) Front Only Back Only" at bounding box center [1012, 351] width 186 height 27
click at [941, 401] on select "Please Select Standard" at bounding box center [1012, 390] width 186 height 27
select select "standard"
click at [919, 377] on select "Please Select Standard" at bounding box center [1012, 390] width 186 height 27
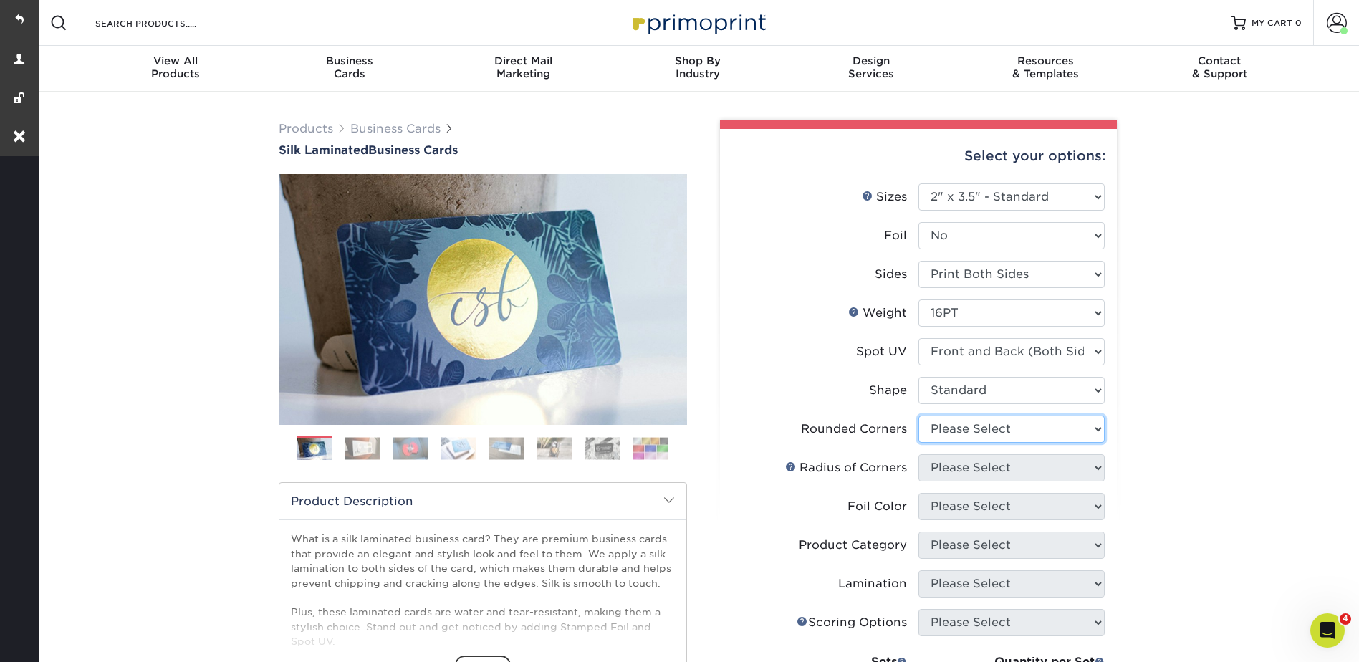
drag, startPoint x: 942, startPoint y: 429, endPoint x: 944, endPoint y: 445, distance: 16.5
click at [942, 429] on select "Please Select Yes - Round 2 Corners Yes - Round 4 Corners No" at bounding box center [1012, 429] width 186 height 27
select select "7672df9e-0e0a-464d-8e1f-920c575e4da3"
click at [919, 416] on select "Please Select Yes - Round 2 Corners Yes - Round 4 Corners No" at bounding box center [1012, 429] width 186 height 27
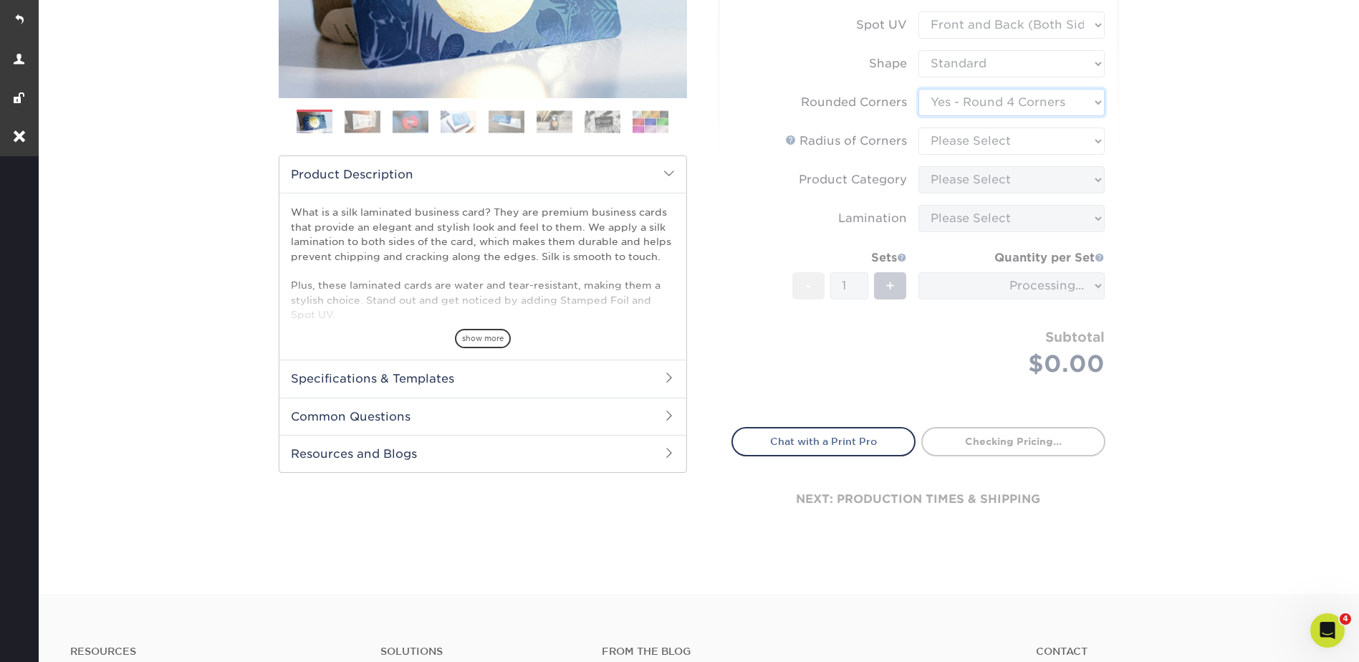
scroll to position [358, 0]
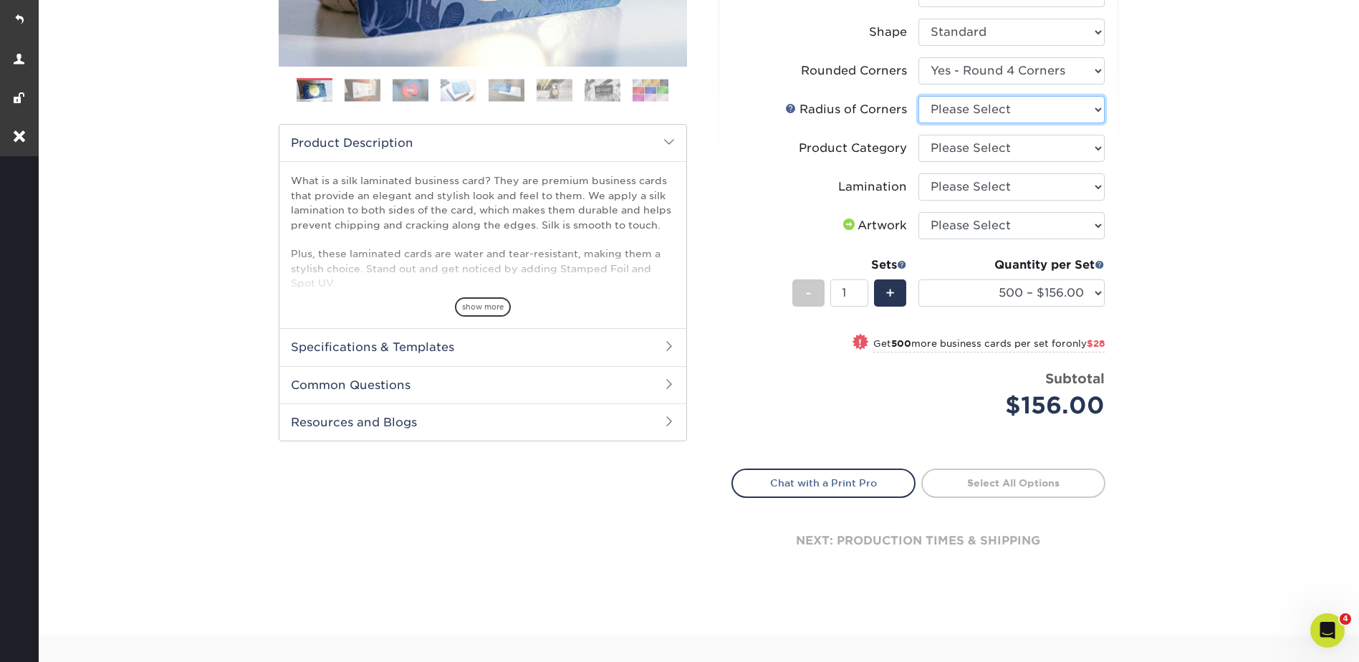
drag, startPoint x: 955, startPoint y: 107, endPoint x: 955, endPoint y: 123, distance: 15.0
click at [955, 107] on select "Please Select Rounded 1/8" Rounded 1/4"" at bounding box center [1012, 109] width 186 height 27
select select "479fbfe7-6a0c-4895-8c9a-81739b7486c9"
click at [919, 96] on select "Please Select Rounded 1/8" Rounded 1/4"" at bounding box center [1012, 109] width 186 height 27
click at [944, 156] on select "Please Select Business Cards" at bounding box center [1012, 148] width 186 height 27
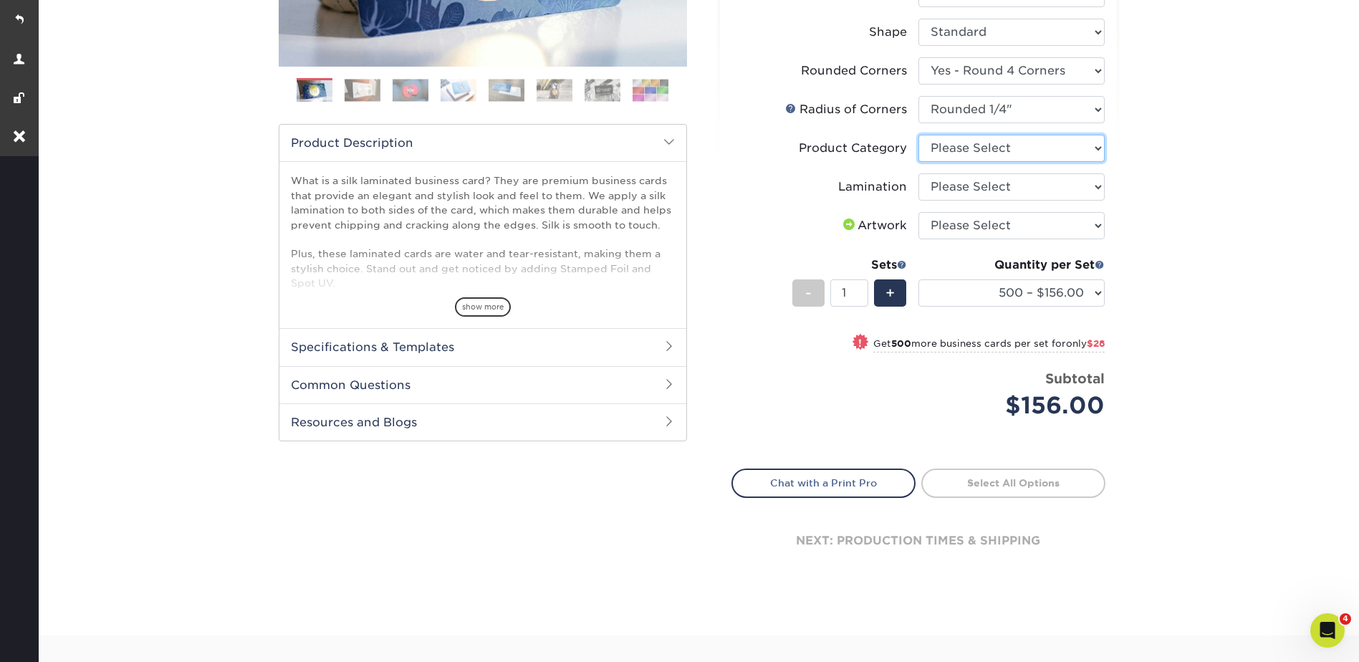
select select "3b5148f1-0588-4f88-a218-97bcfdce65c1"
click at [919, 135] on select "Please Select Business Cards" at bounding box center [1012, 148] width 186 height 27
click at [939, 187] on select "Please Select Silk" at bounding box center [1012, 186] width 186 height 27
select select "ccacb42f-45f7-42d3-bbd3-7c8421cf37f0"
click at [919, 173] on select "Please Select Silk" at bounding box center [1012, 186] width 186 height 27
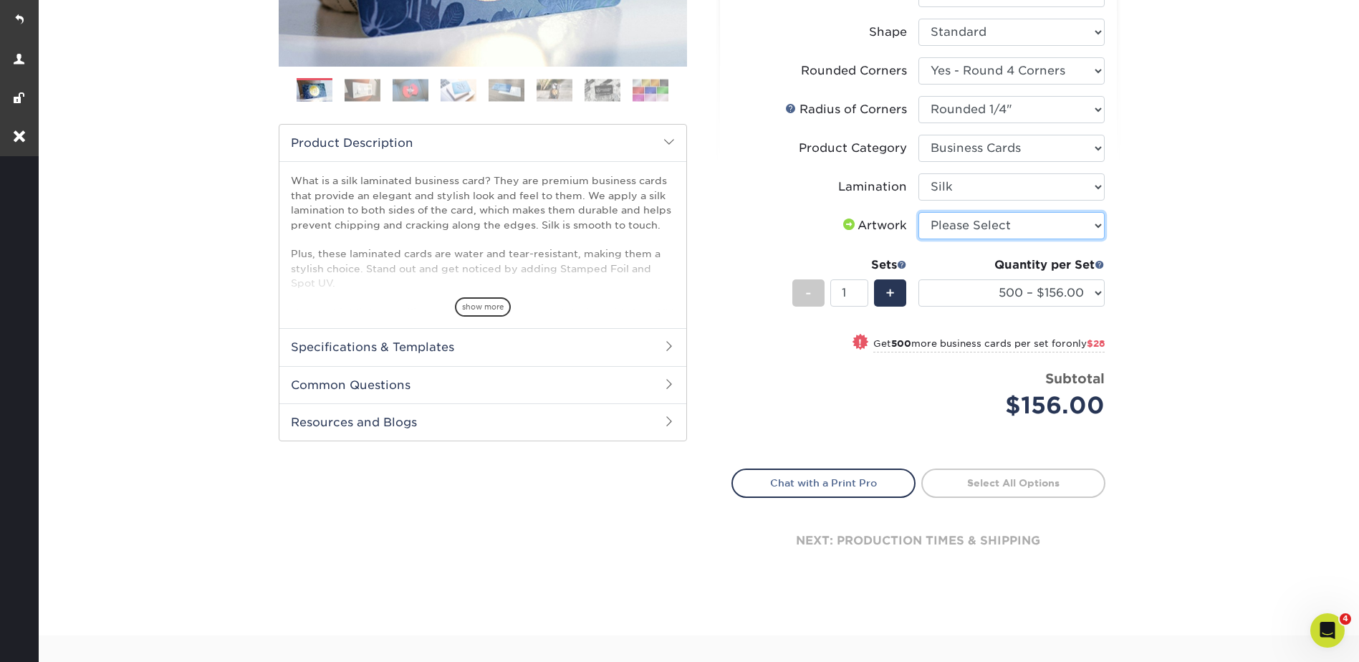
click at [939, 223] on select "Please Select I will upload files I need a design - $100" at bounding box center [1012, 225] width 186 height 27
select select "upload"
click at [919, 212] on select "Please Select I will upload files I need a design - $100" at bounding box center [1012, 225] width 186 height 27
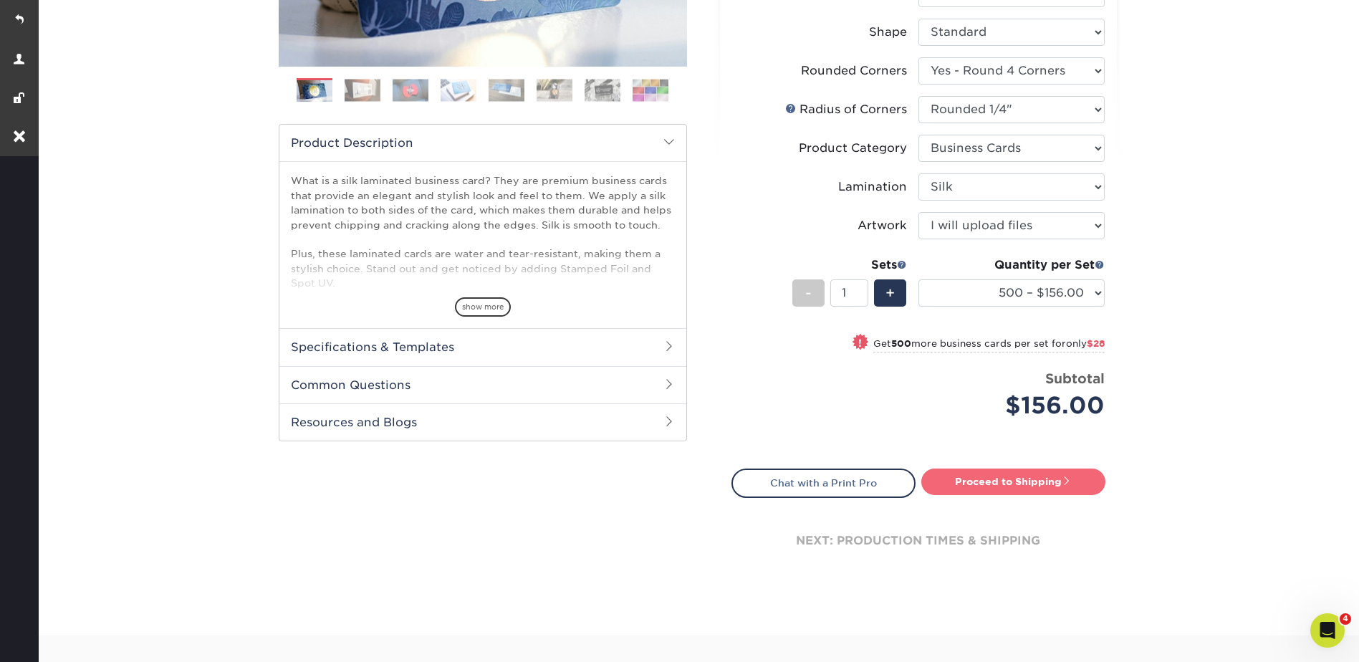
click at [1006, 482] on link "Proceed to Shipping" at bounding box center [1014, 482] width 184 height 26
type input "Set 1"
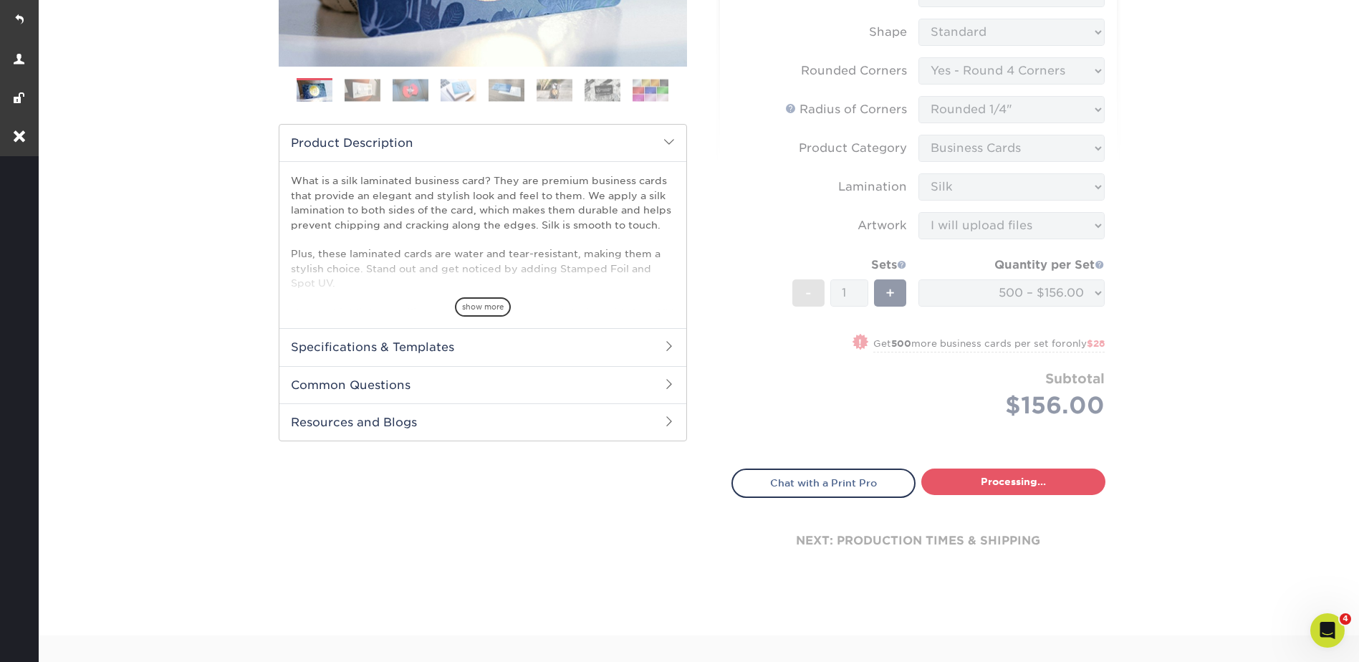
select select "24b86a38-505b-4ae3-9429-29aefd3b6f92"
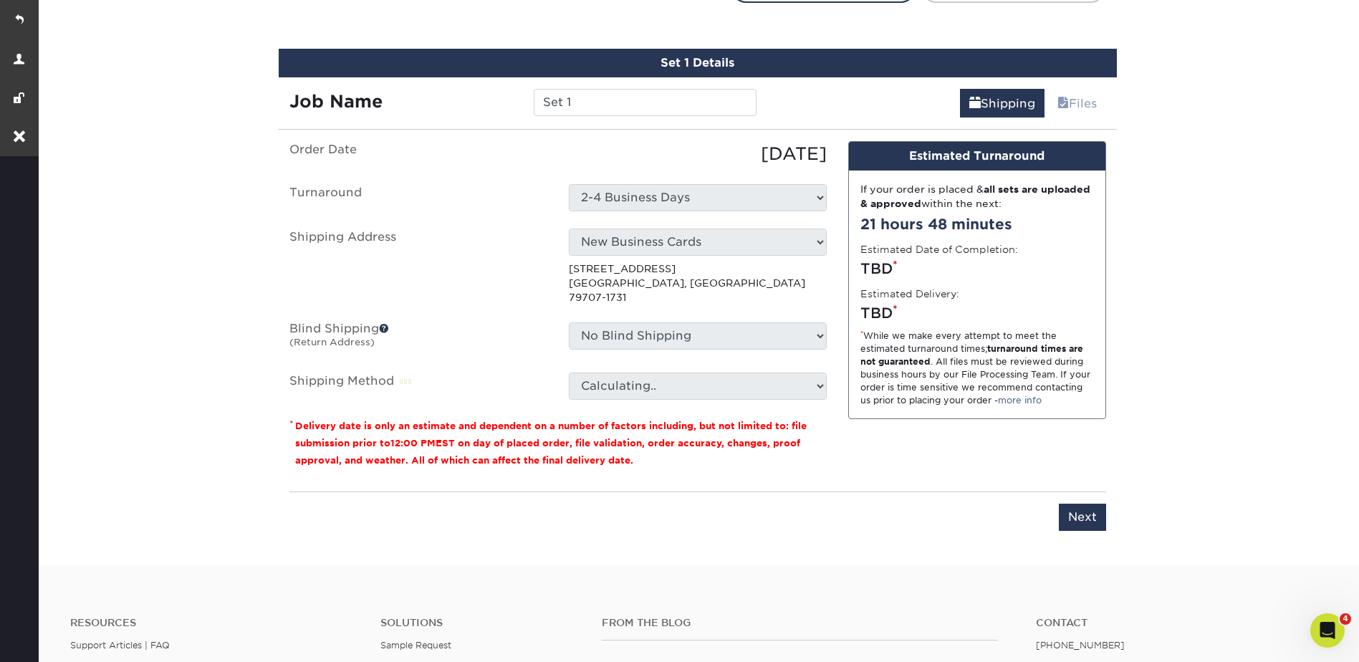
scroll to position [866, 0]
